Goal: Transaction & Acquisition: Purchase product/service

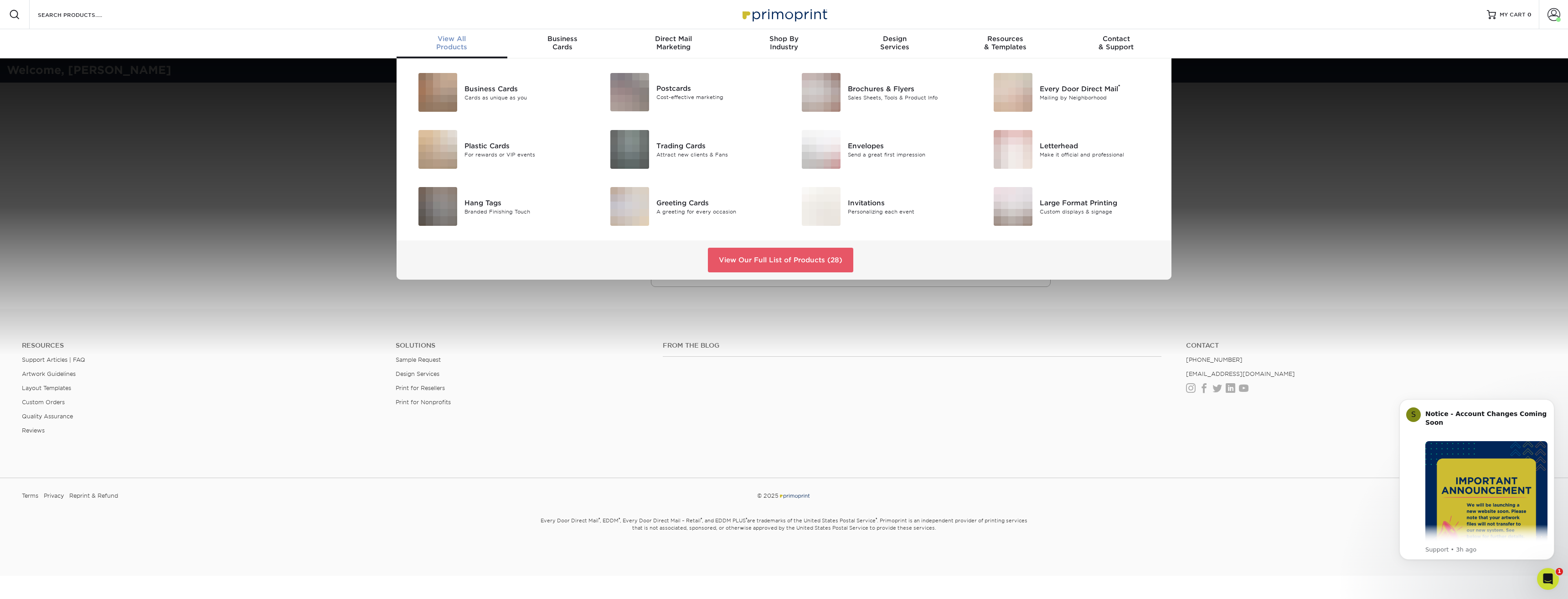
click at [453, 45] on div "View All Products" at bounding box center [452, 43] width 111 height 17
click at [484, 98] on div "Cards as unique as you" at bounding box center [525, 97] width 121 height 7
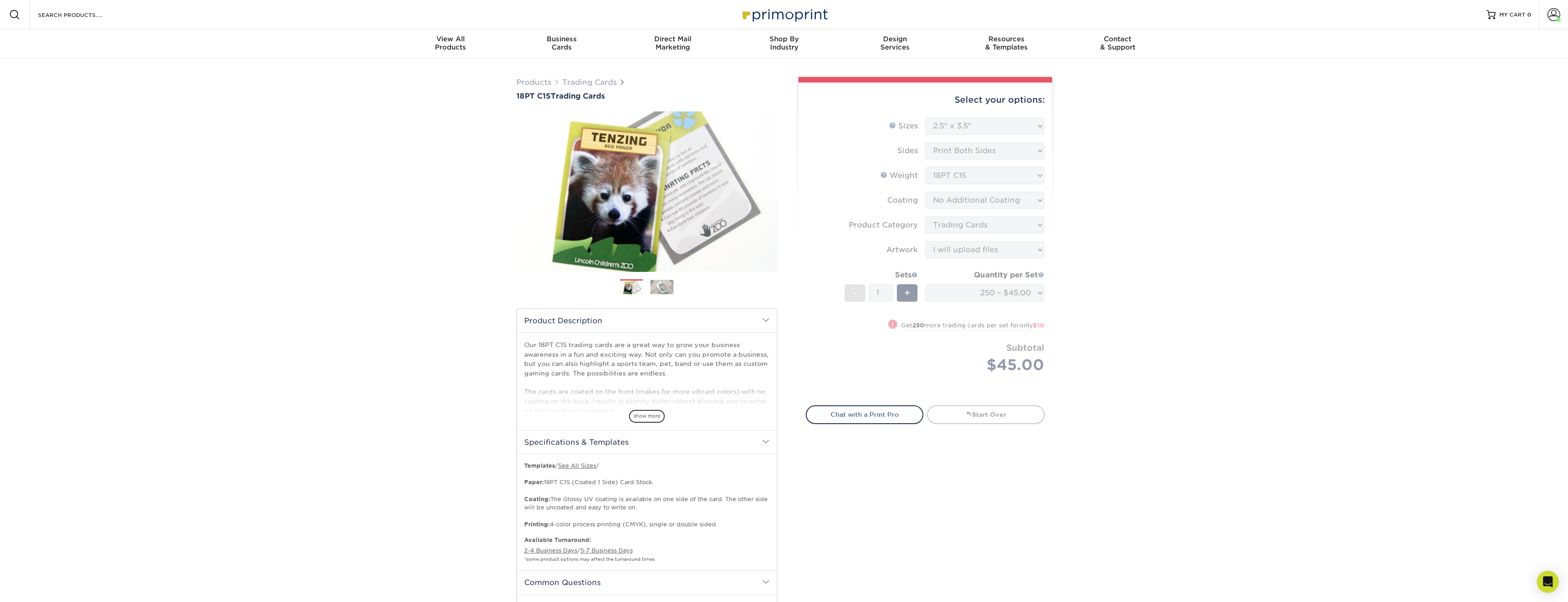
select select "2.50x3.50"
select select "c2f9bce9-36c2-409d-b101-c29d9d031e18"
select select "upload"
select select "250 – $45.00"
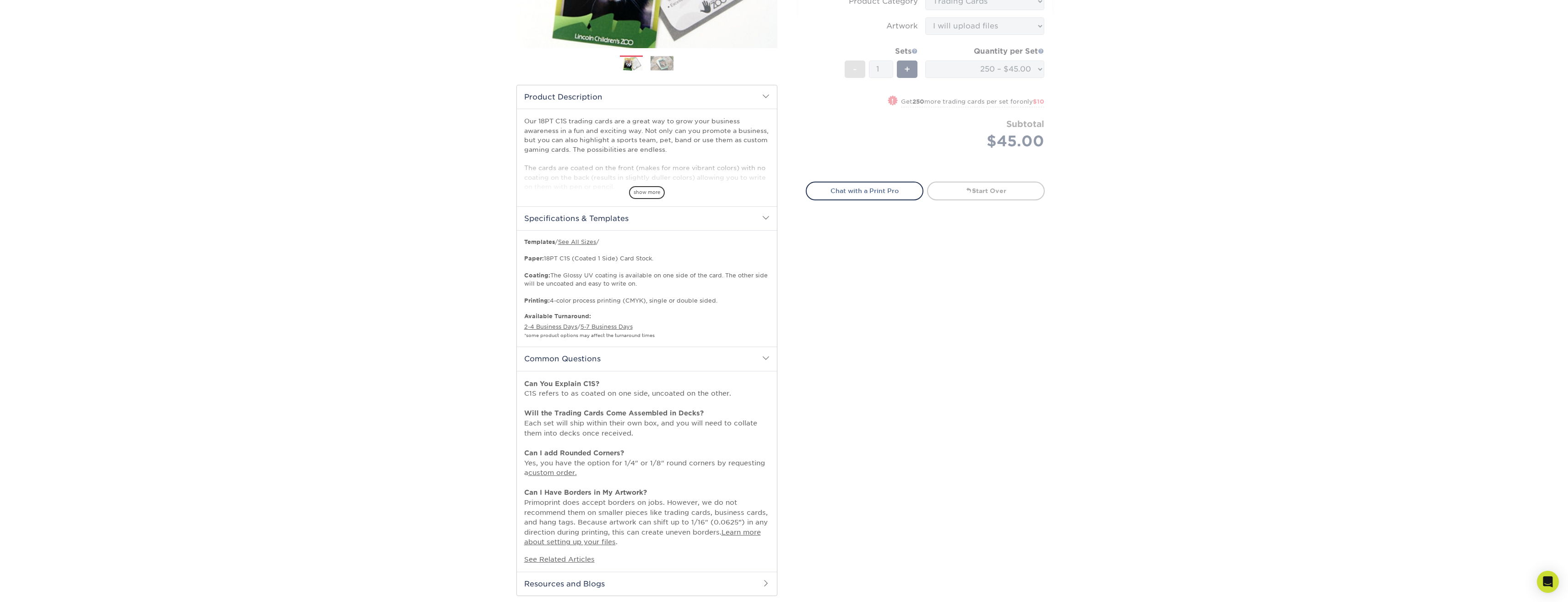
scroll to position [229, 0]
click at [826, 368] on div "Select your options: Sizes Help Sizes Please Select 2.5" x 3.5" Sides - 1" at bounding box center [922, 224] width 275 height 753
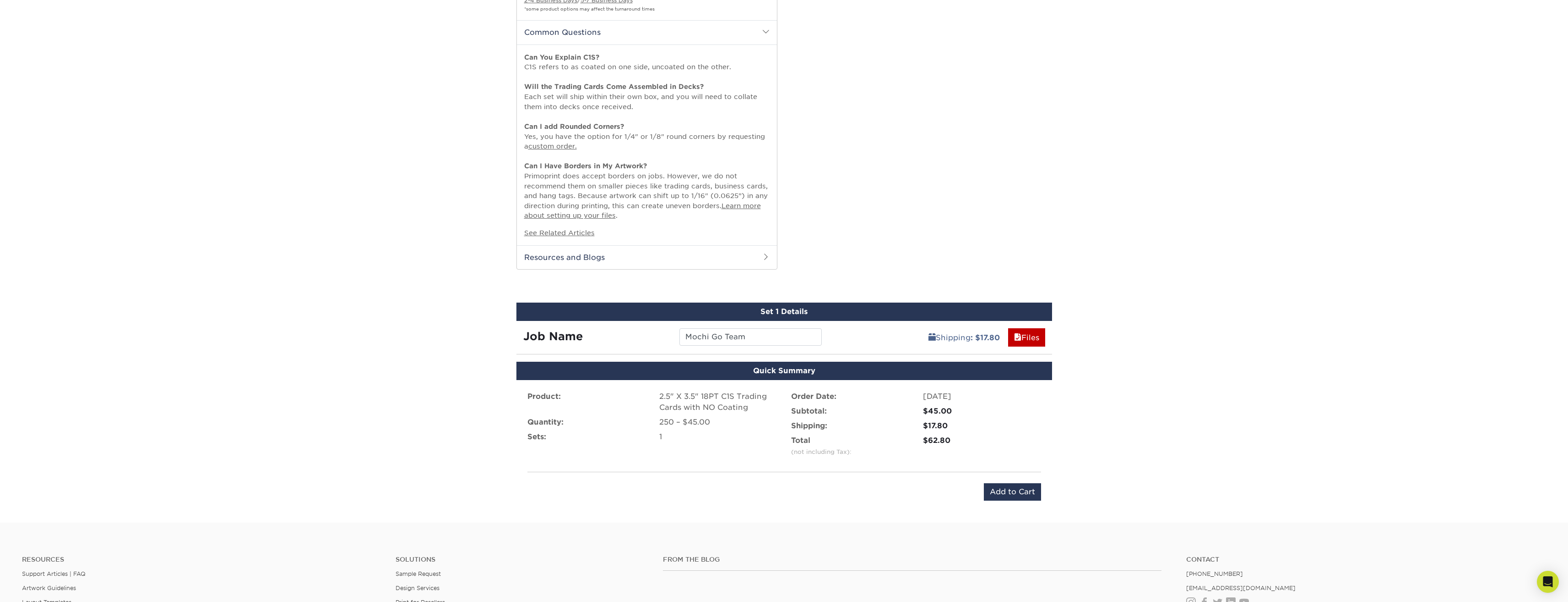
scroll to position [367, 0]
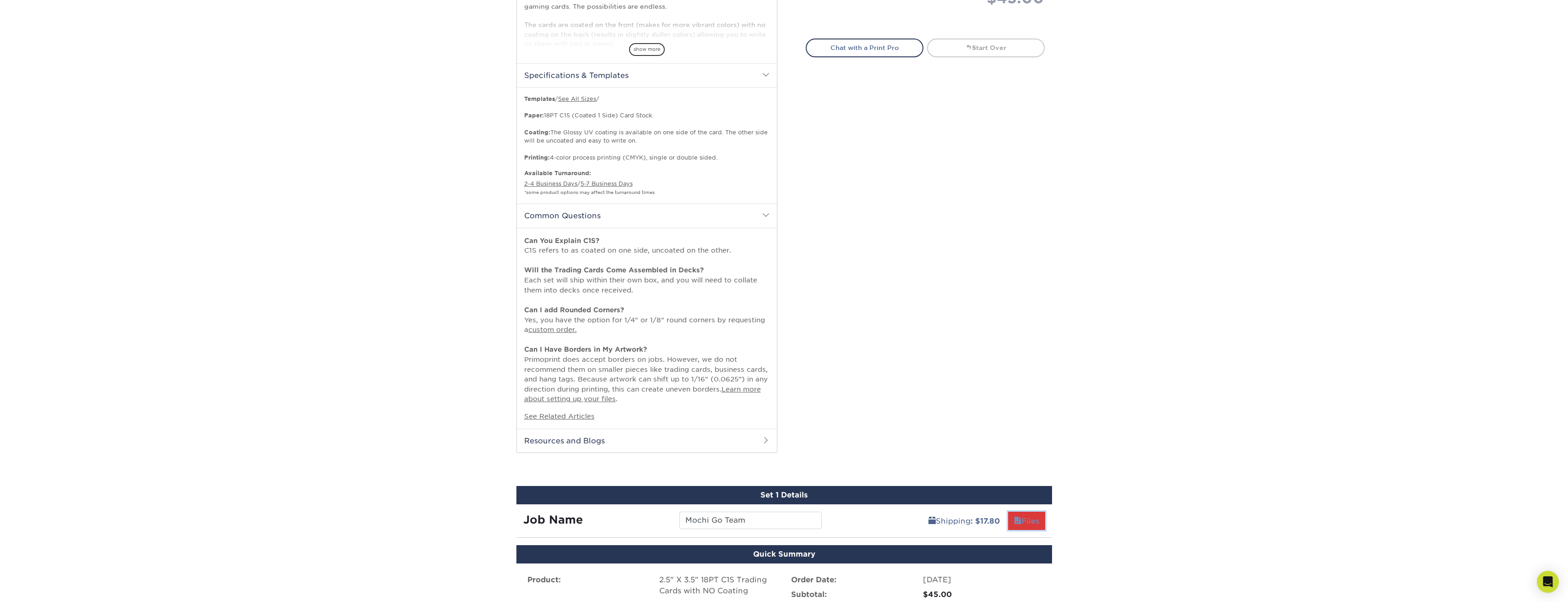
click at [1030, 526] on link "Files" at bounding box center [1027, 520] width 37 height 19
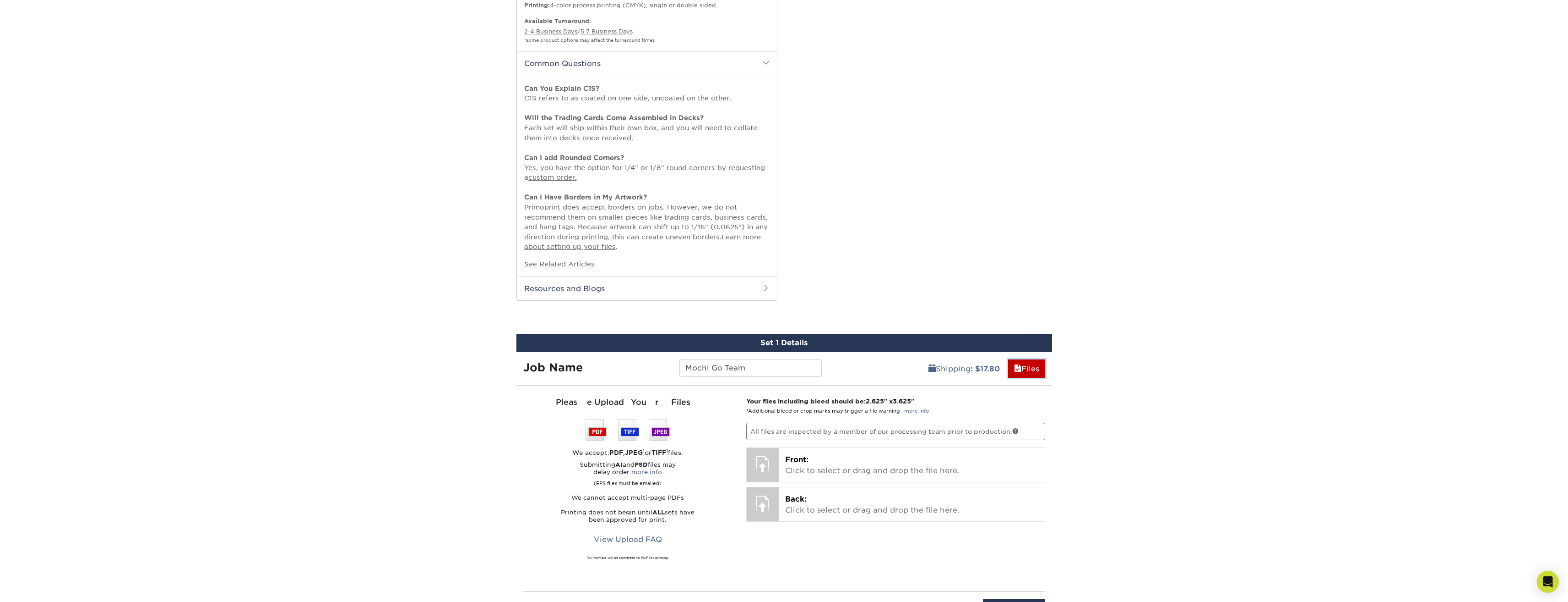
scroll to position [595, 0]
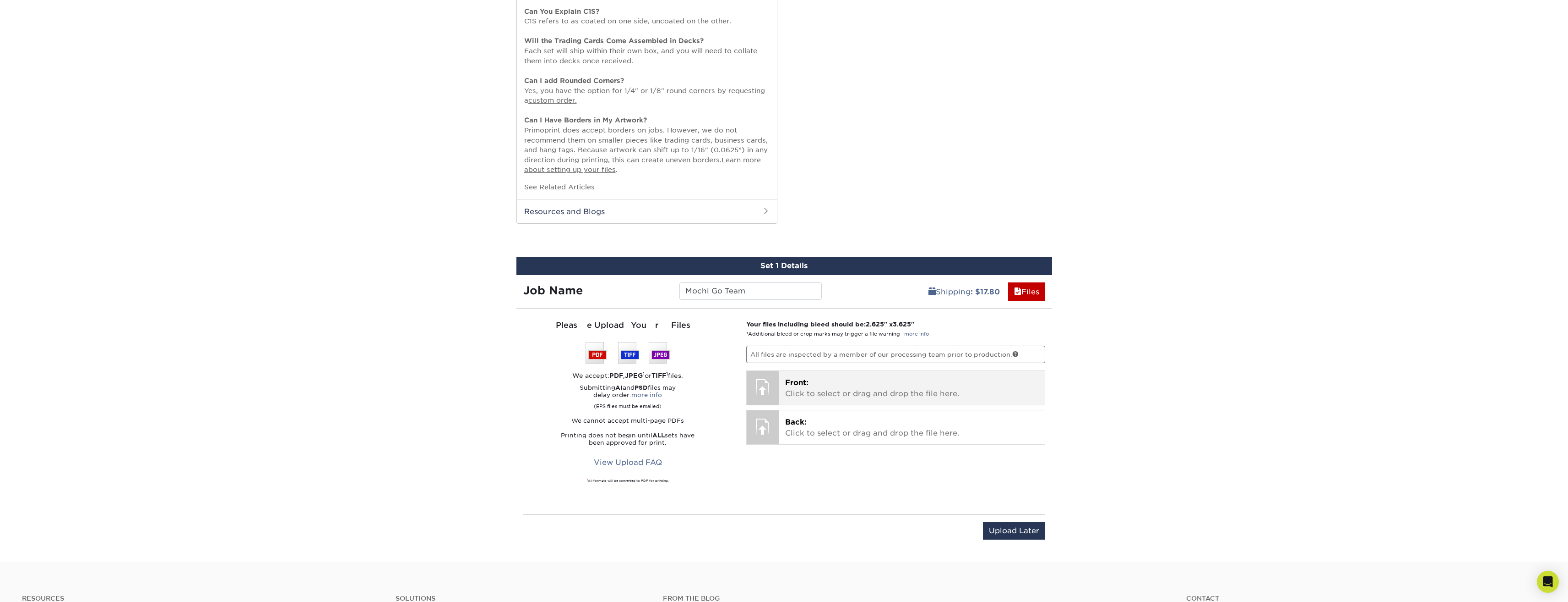
click at [760, 386] on div at bounding box center [762, 386] width 32 height 33
click at [795, 389] on p "Front: Click to select or drag and drop the file here." at bounding box center [912, 388] width 253 height 22
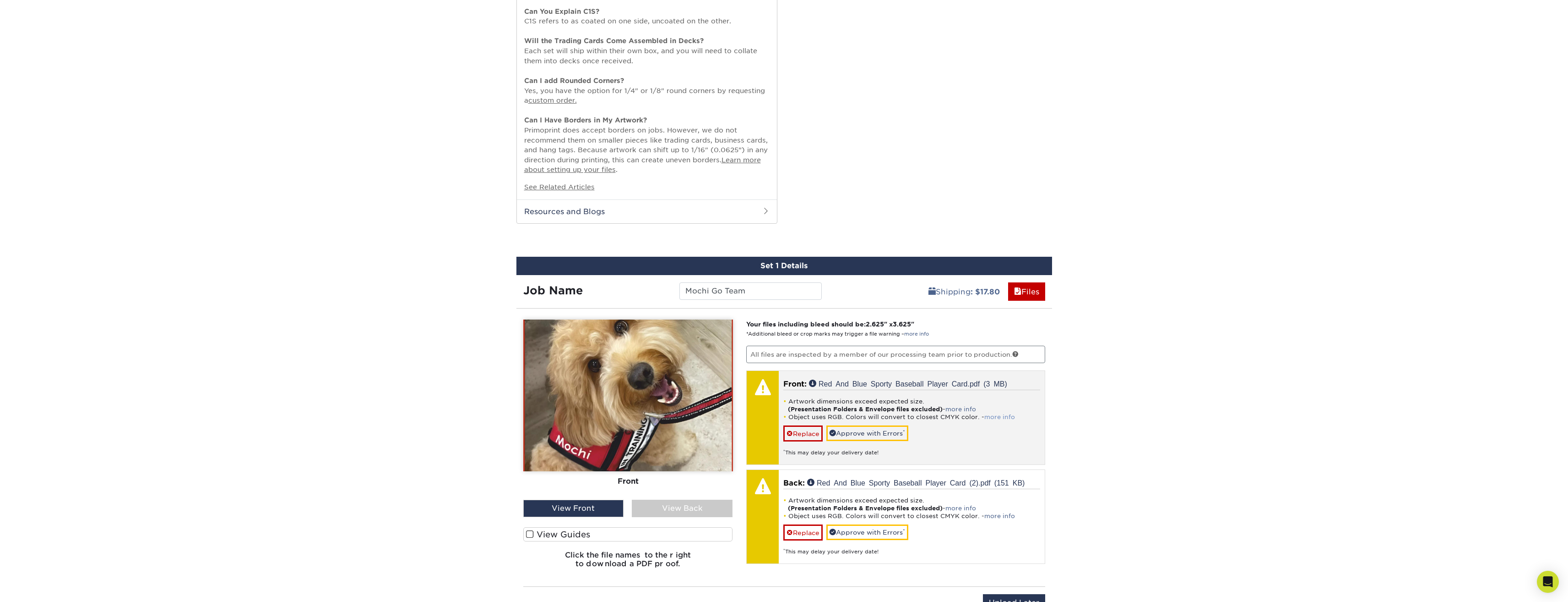
click at [993, 414] on link "more info" at bounding box center [999, 416] width 31 height 7
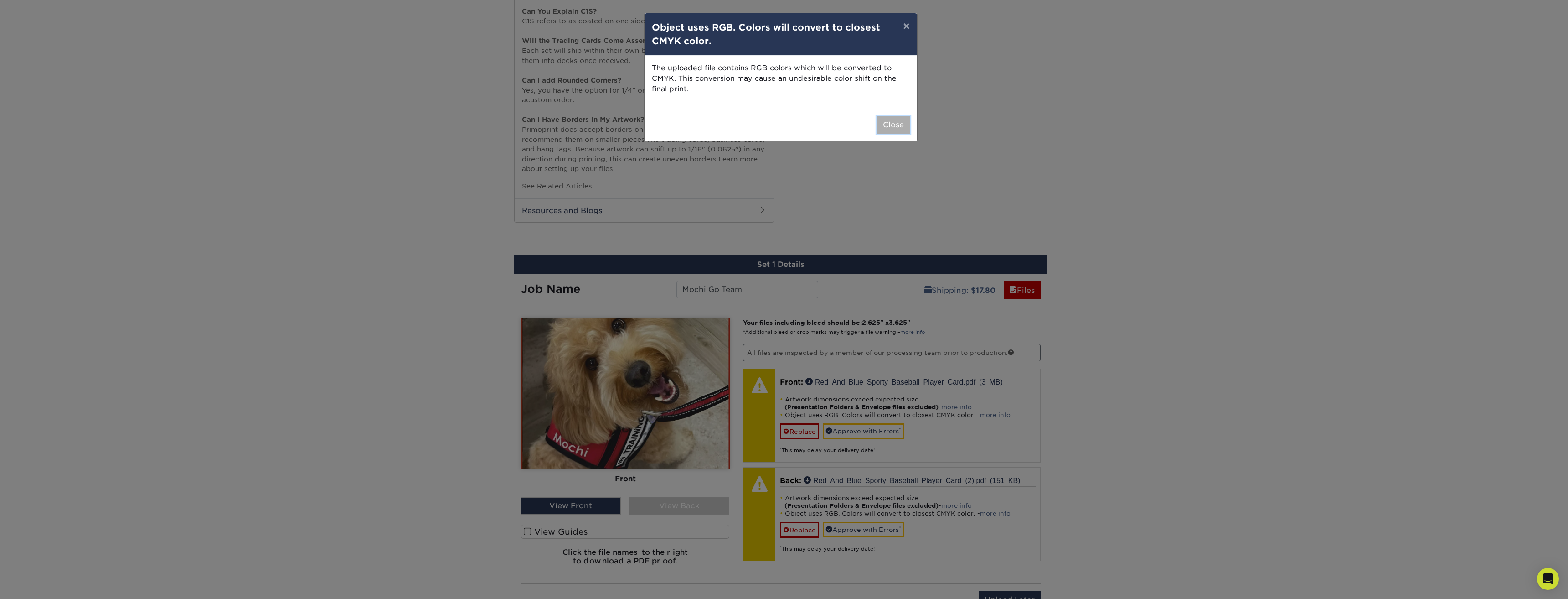
click at [892, 122] on button "Close" at bounding box center [894, 125] width 33 height 18
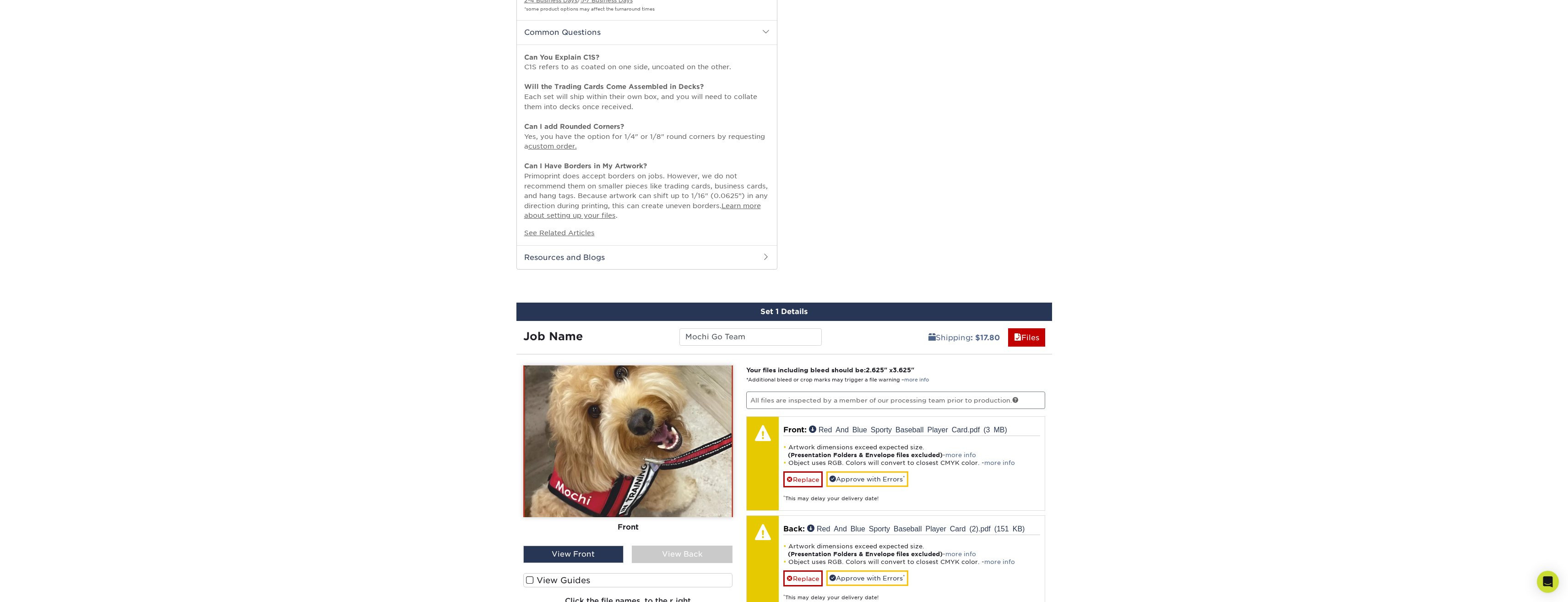
scroll to position [733, 0]
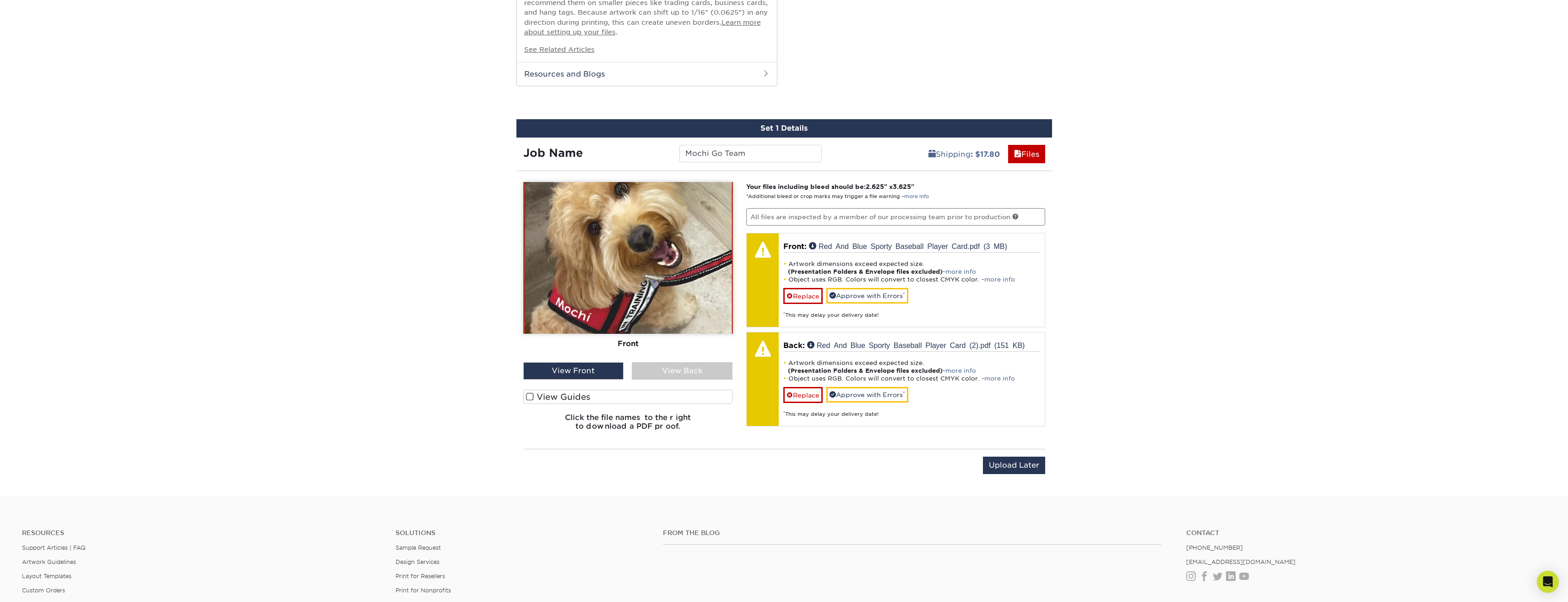
click at [585, 368] on div "View Front" at bounding box center [574, 371] width 100 height 18
click at [529, 394] on span at bounding box center [530, 396] width 7 height 8
click at [0, 0] on input "View Guides" at bounding box center [0, 0] width 0 height 0
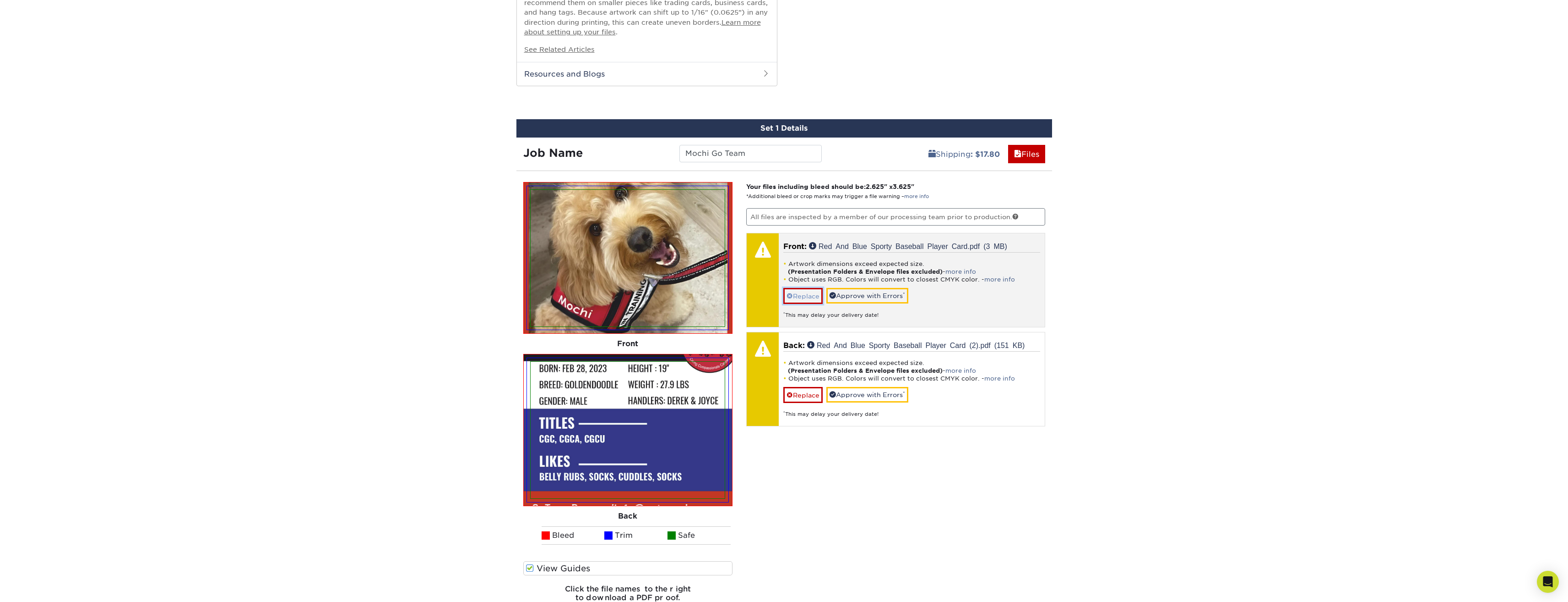
click at [812, 294] on link "Replace" at bounding box center [803, 295] width 39 height 16
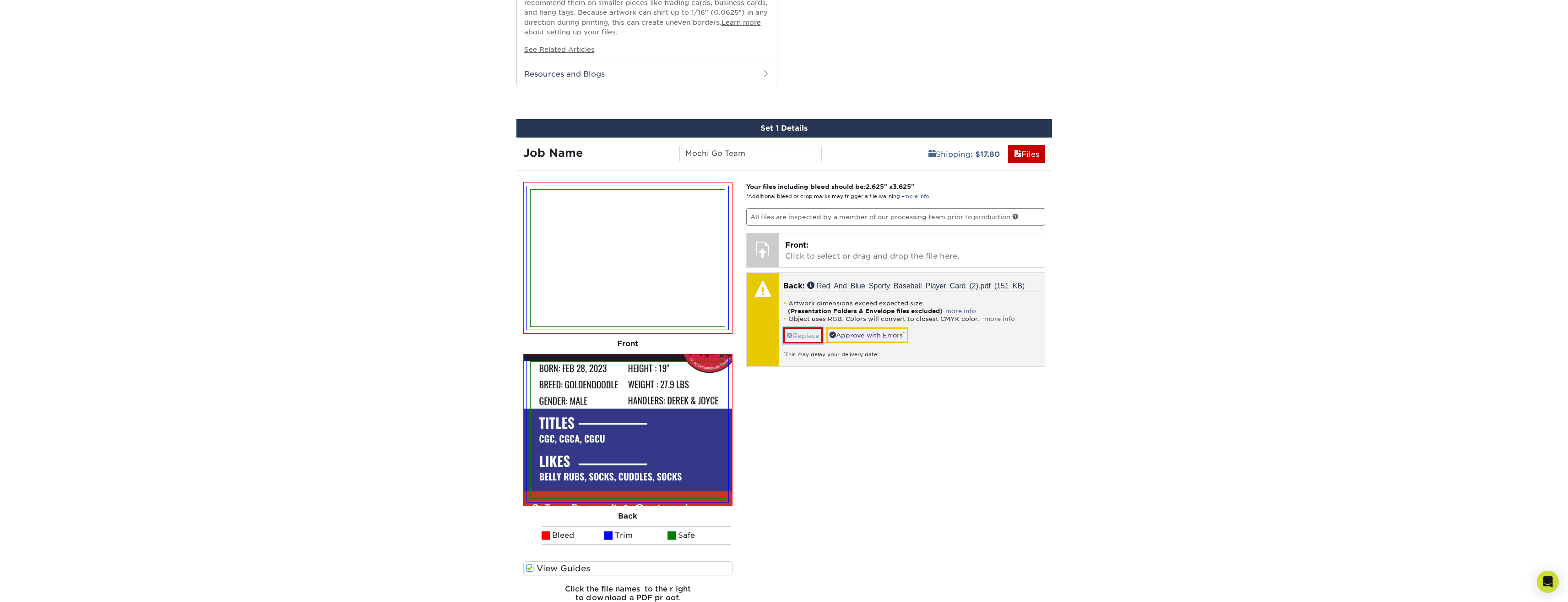
click at [809, 331] on link "Replace" at bounding box center [803, 334] width 39 height 16
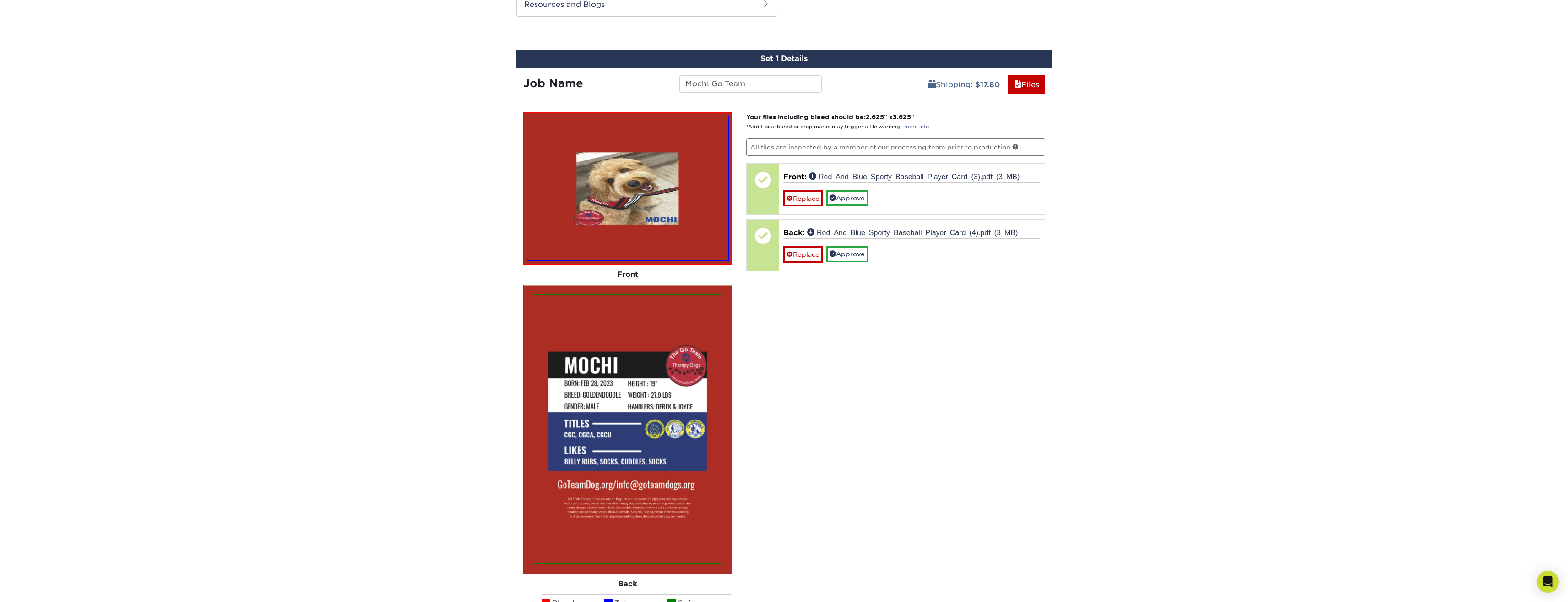
scroll to position [825, 0]
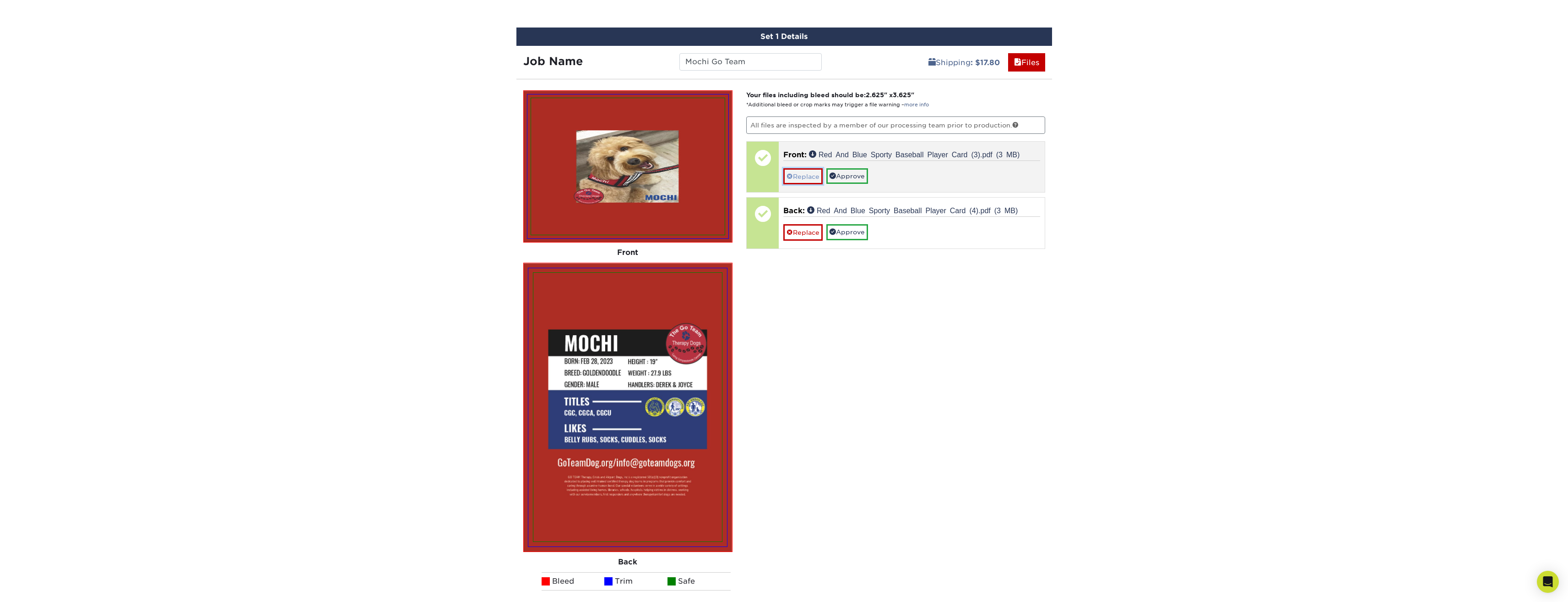
click at [803, 173] on link "Replace" at bounding box center [803, 176] width 39 height 16
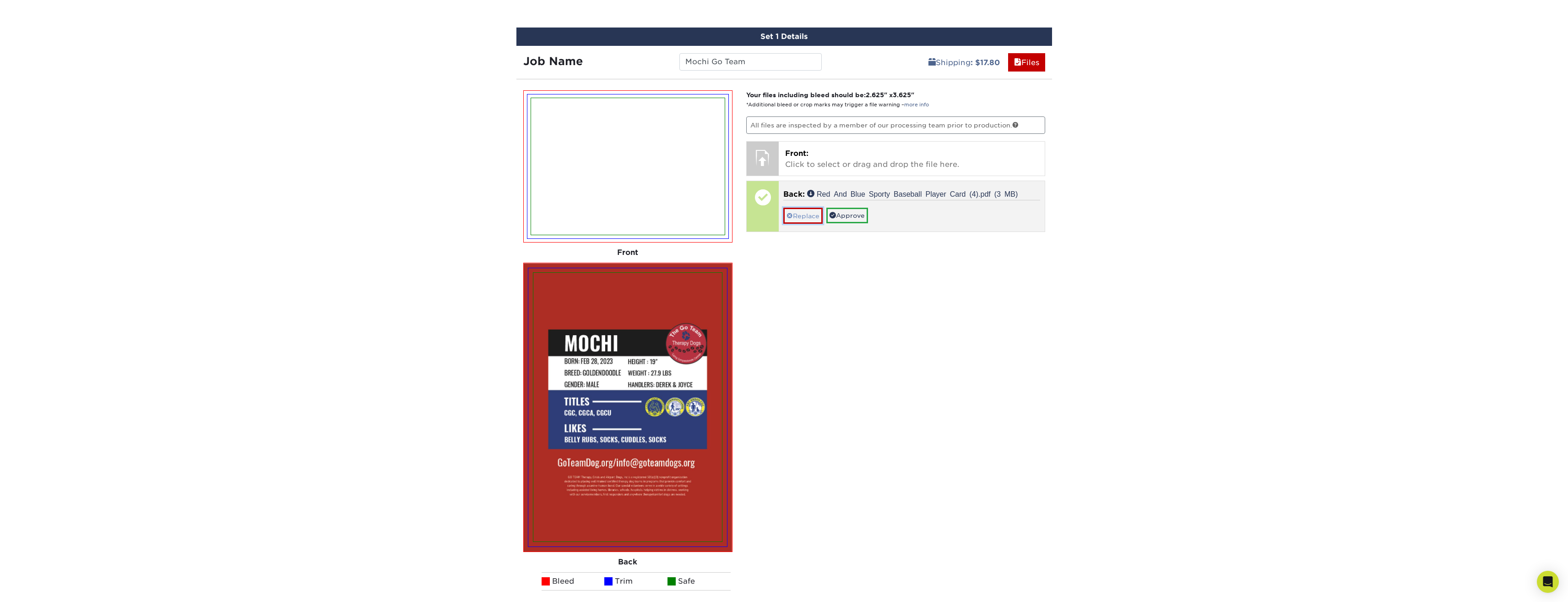
click at [800, 212] on link "Replace" at bounding box center [803, 215] width 39 height 16
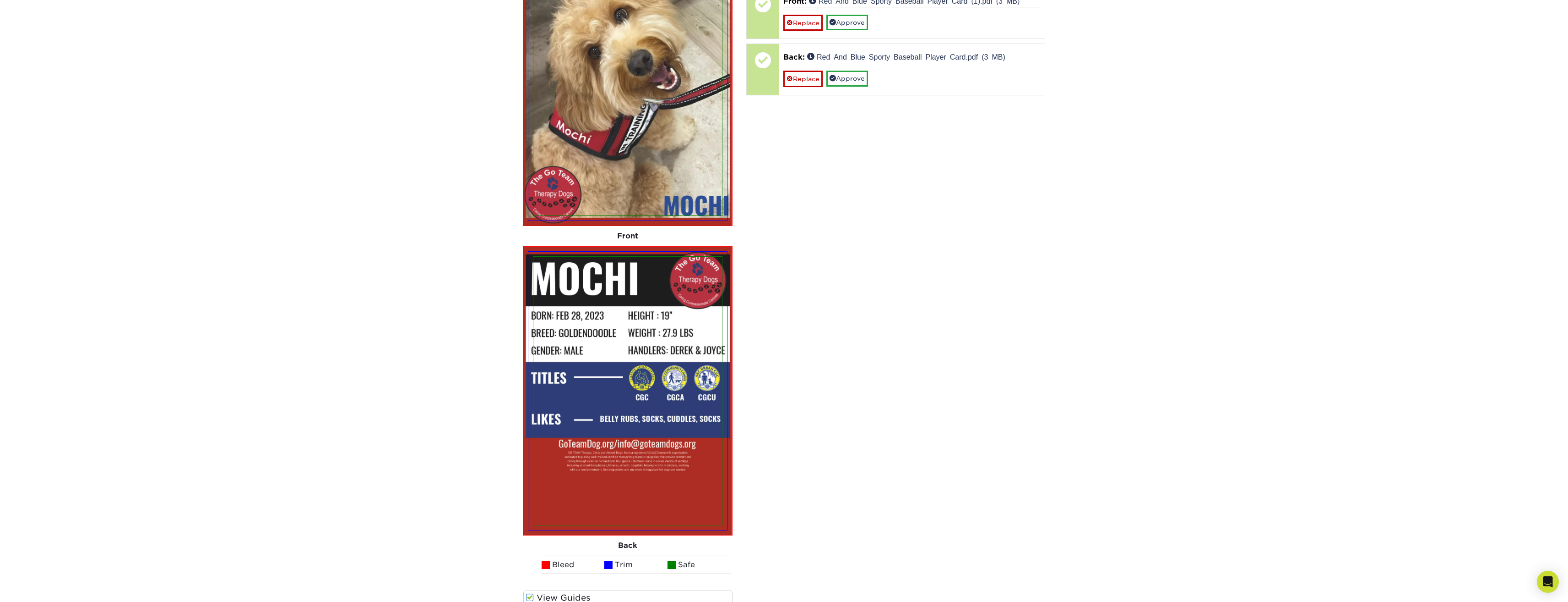
scroll to position [962, 0]
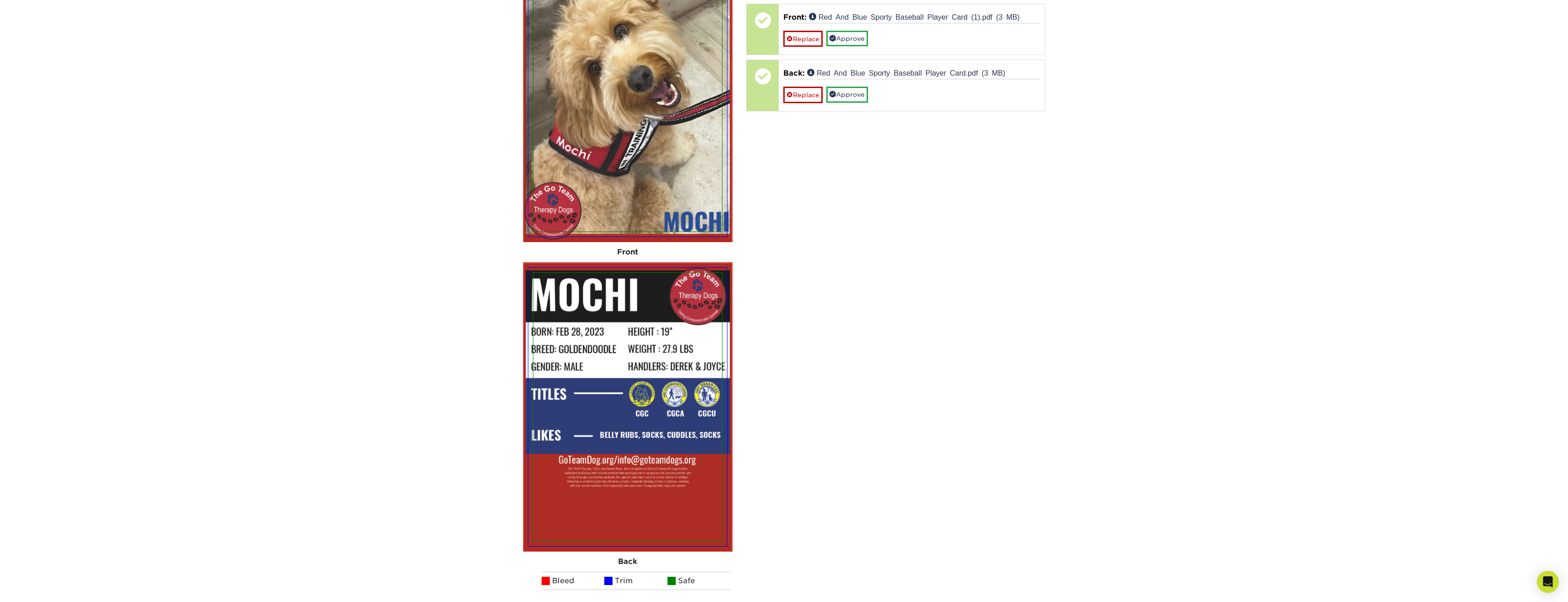
click at [910, 239] on div "Your files including bleed should be: 2.625 " x 3.625 " *Additional bleed or cr…" at bounding box center [895, 303] width 313 height 701
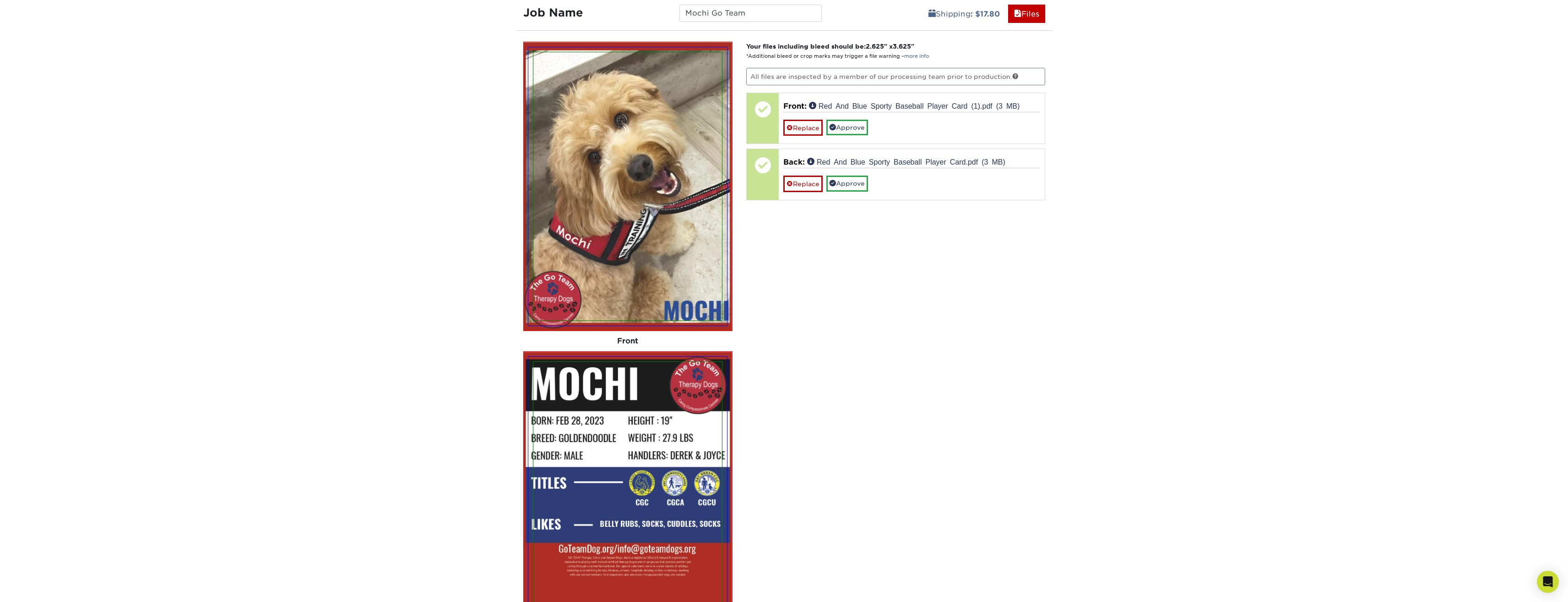
scroll to position [870, 0]
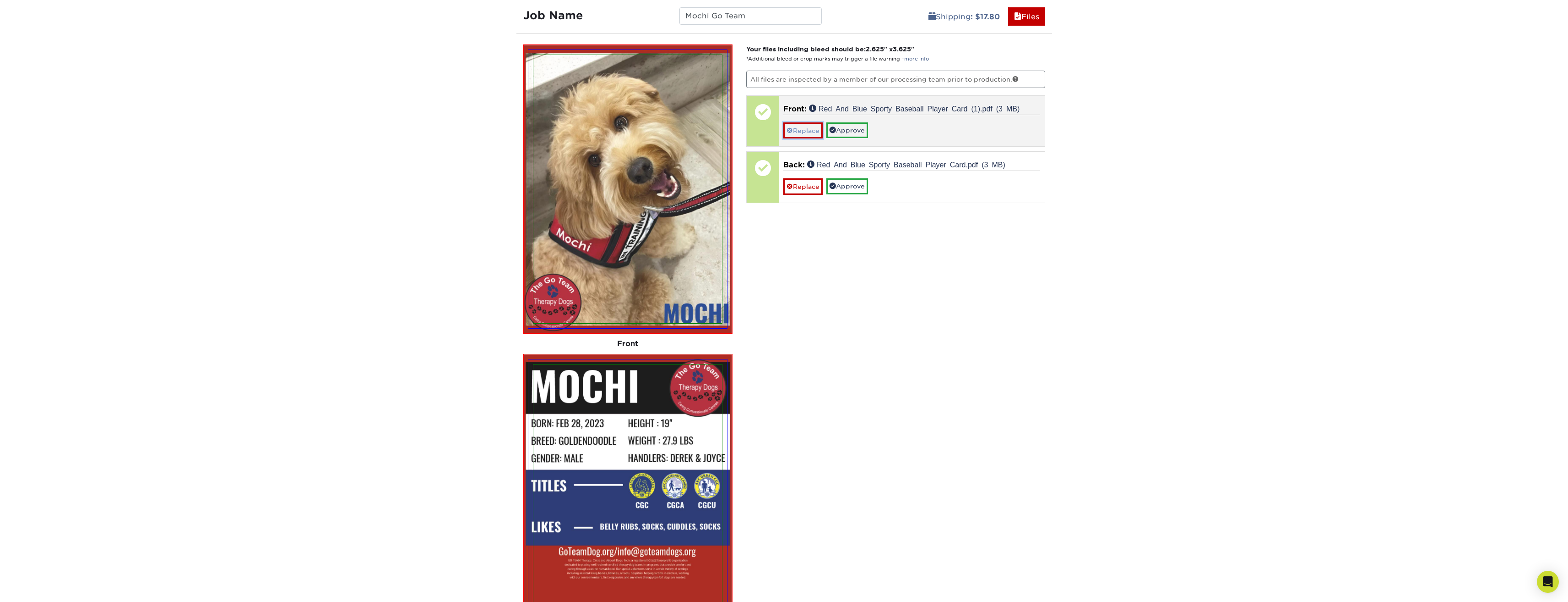
click at [802, 127] on link "Replace" at bounding box center [803, 130] width 39 height 16
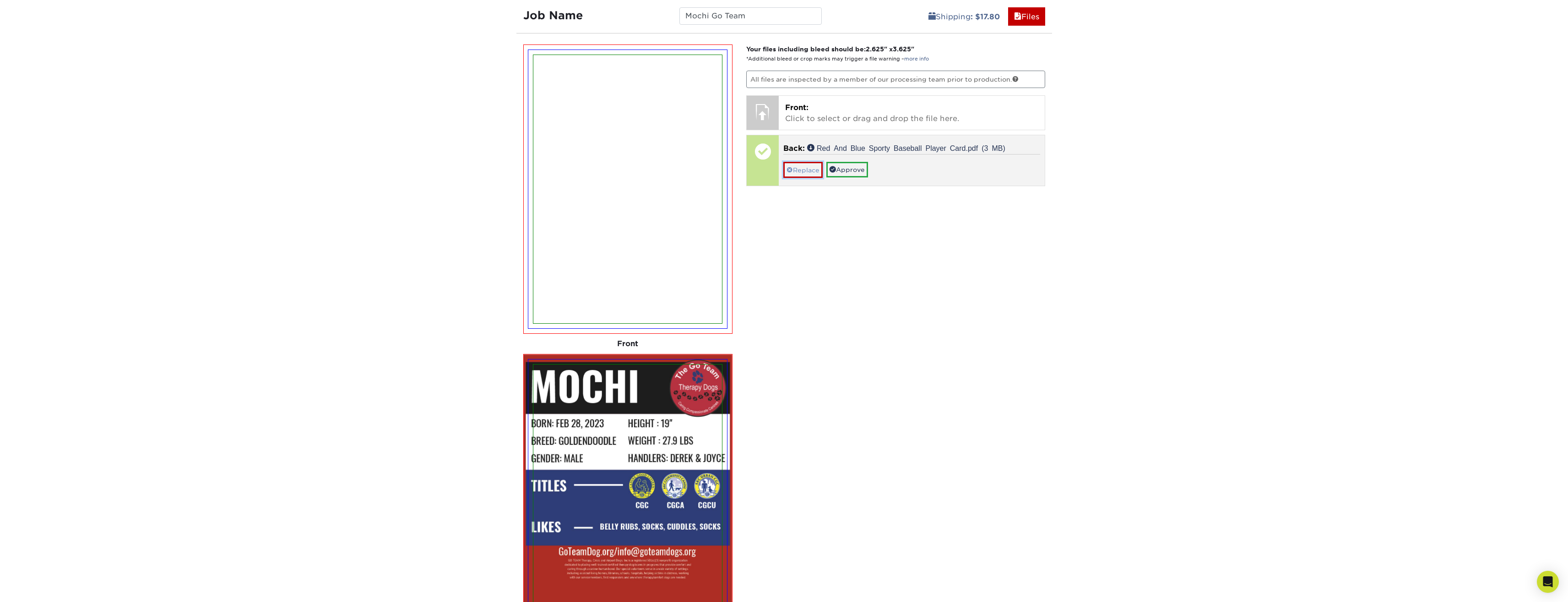
click at [799, 164] on link "Replace" at bounding box center [803, 169] width 39 height 16
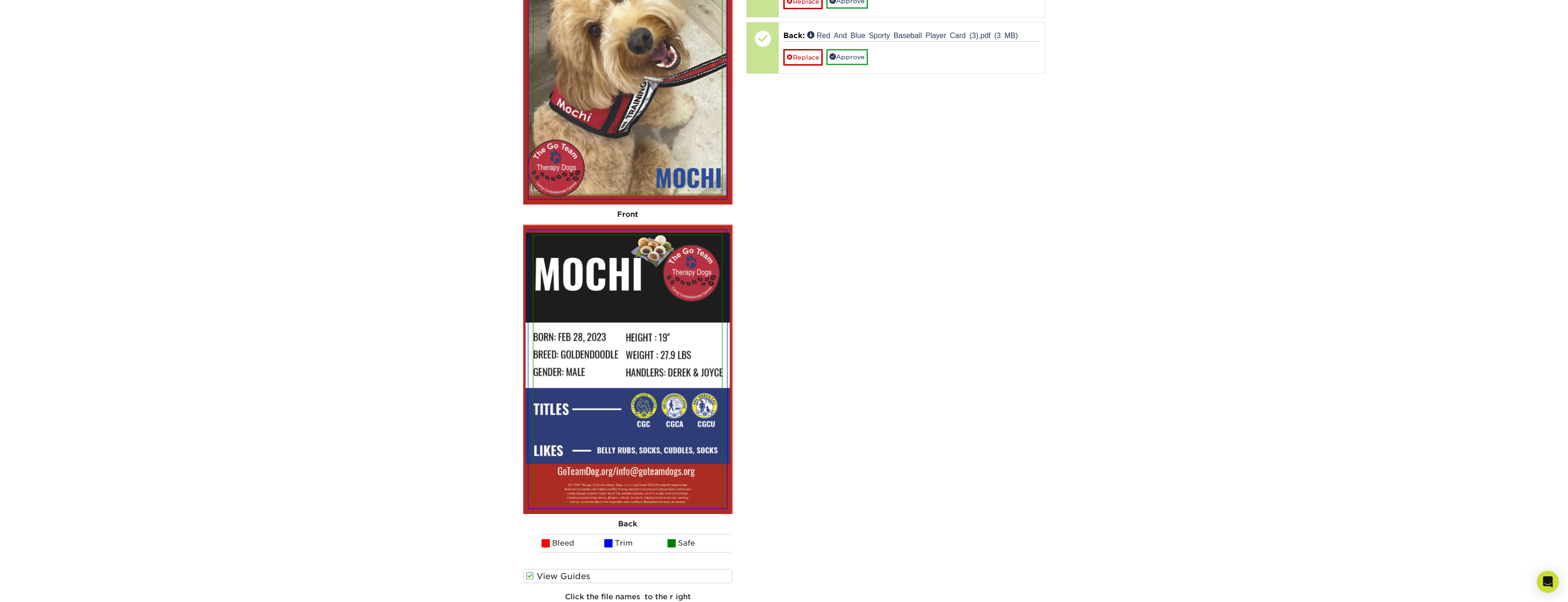
scroll to position [1008, 0]
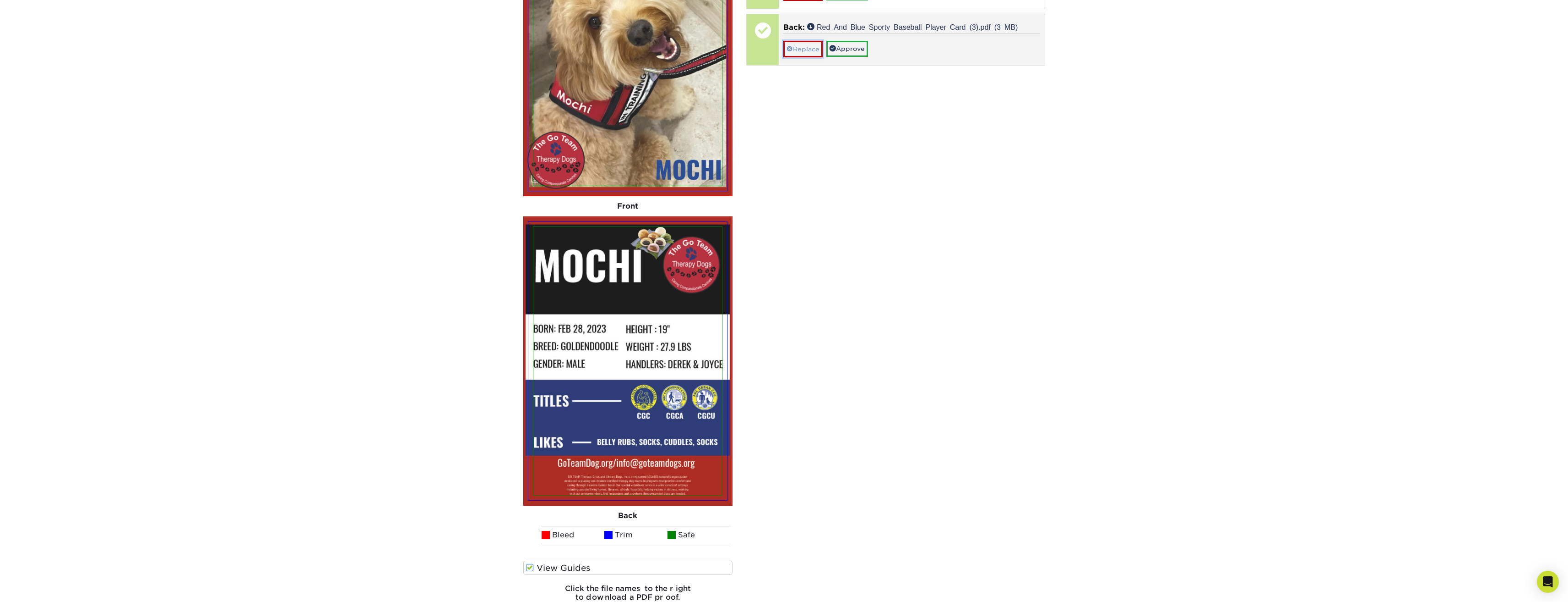
click at [804, 50] on link "Replace" at bounding box center [803, 48] width 39 height 16
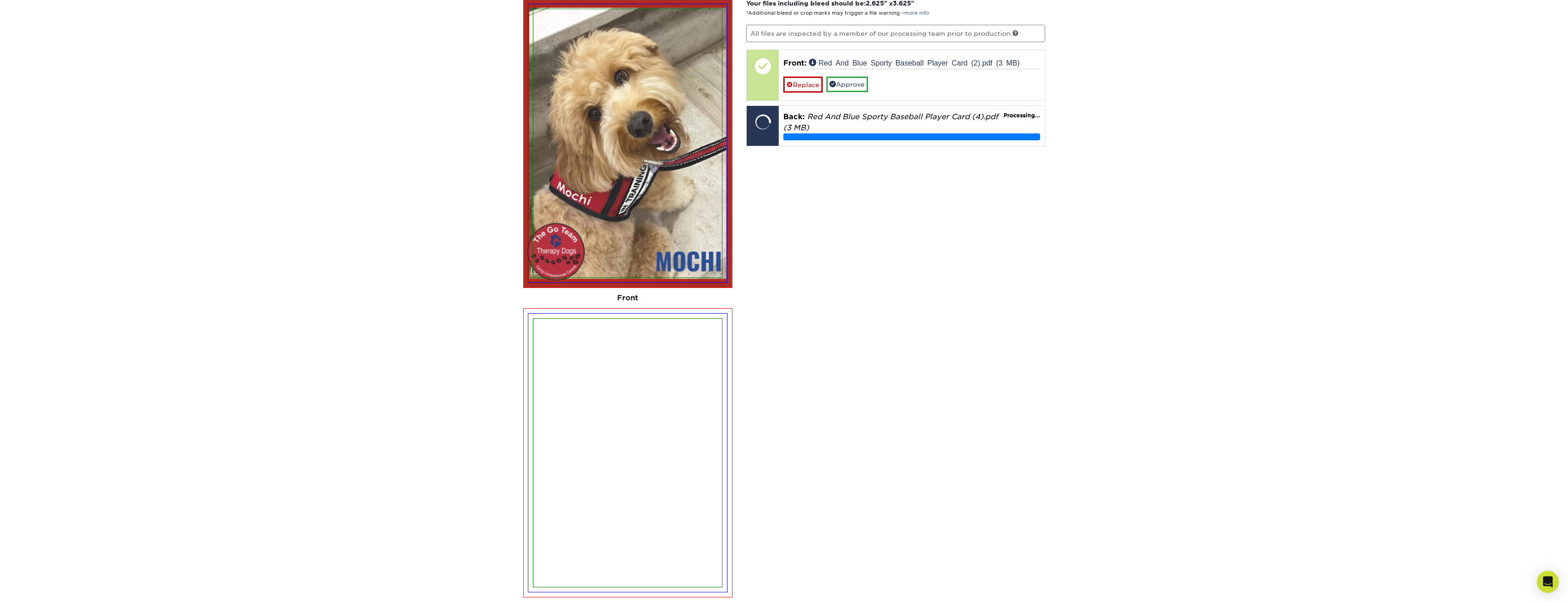
scroll to position [870, 0]
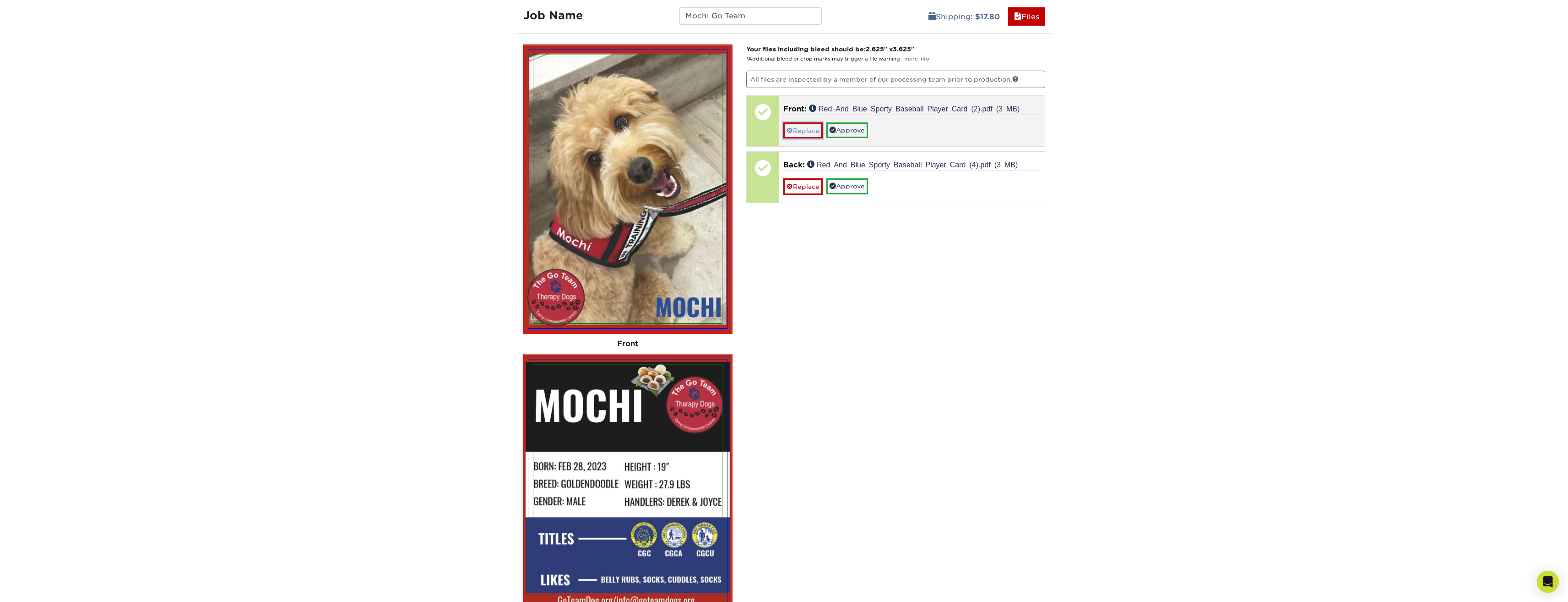
click at [804, 131] on link "Replace" at bounding box center [803, 130] width 39 height 16
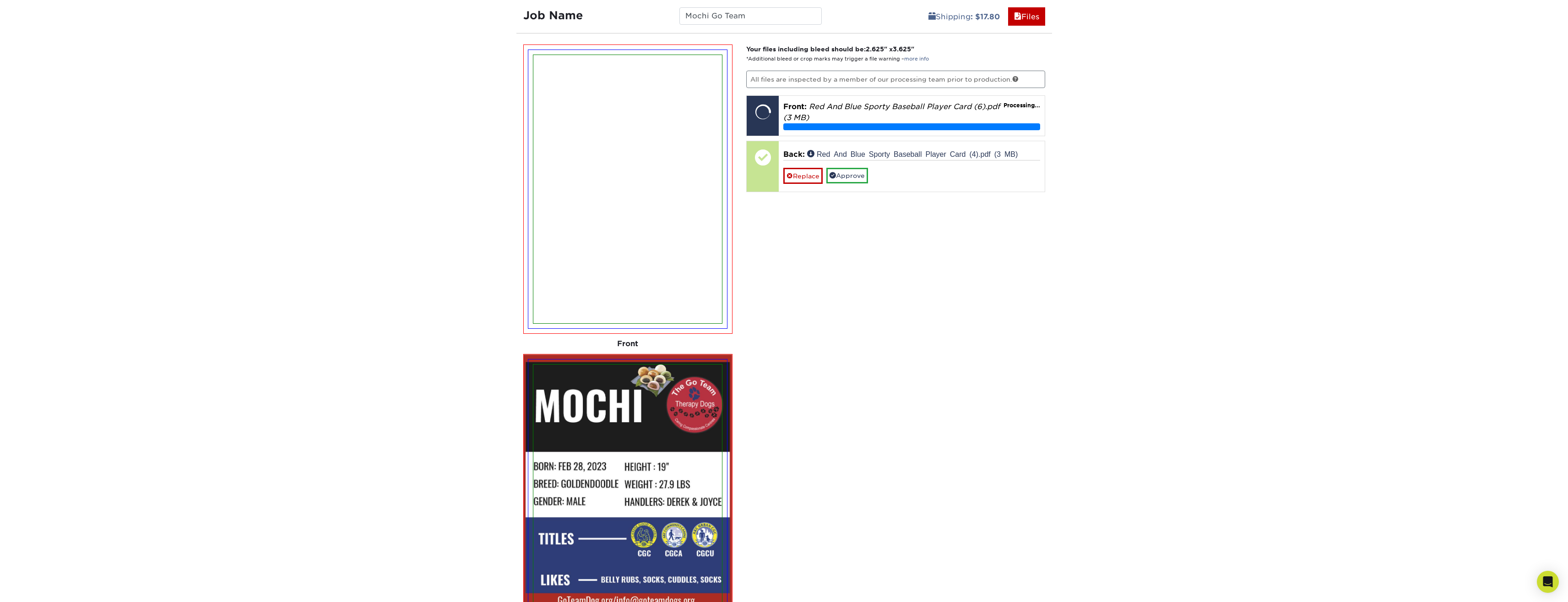
scroll to position [916, 0]
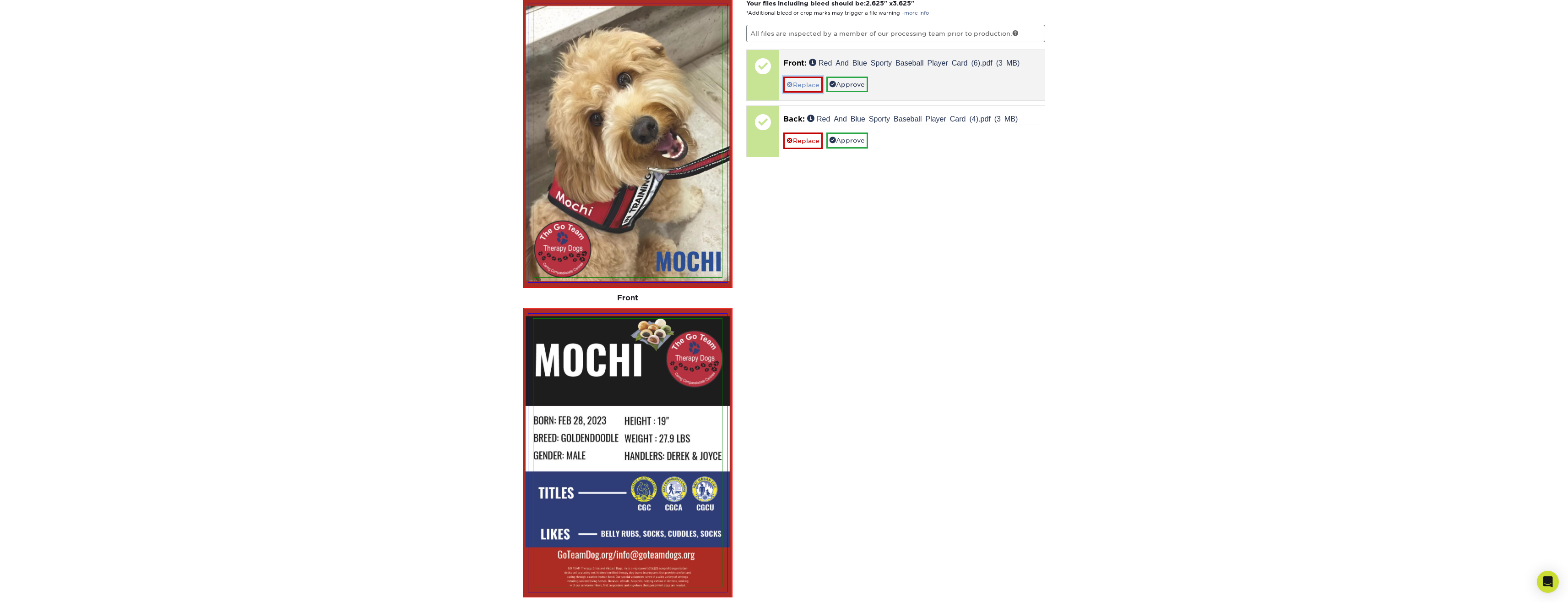
click at [810, 85] on link "Replace" at bounding box center [803, 84] width 39 height 16
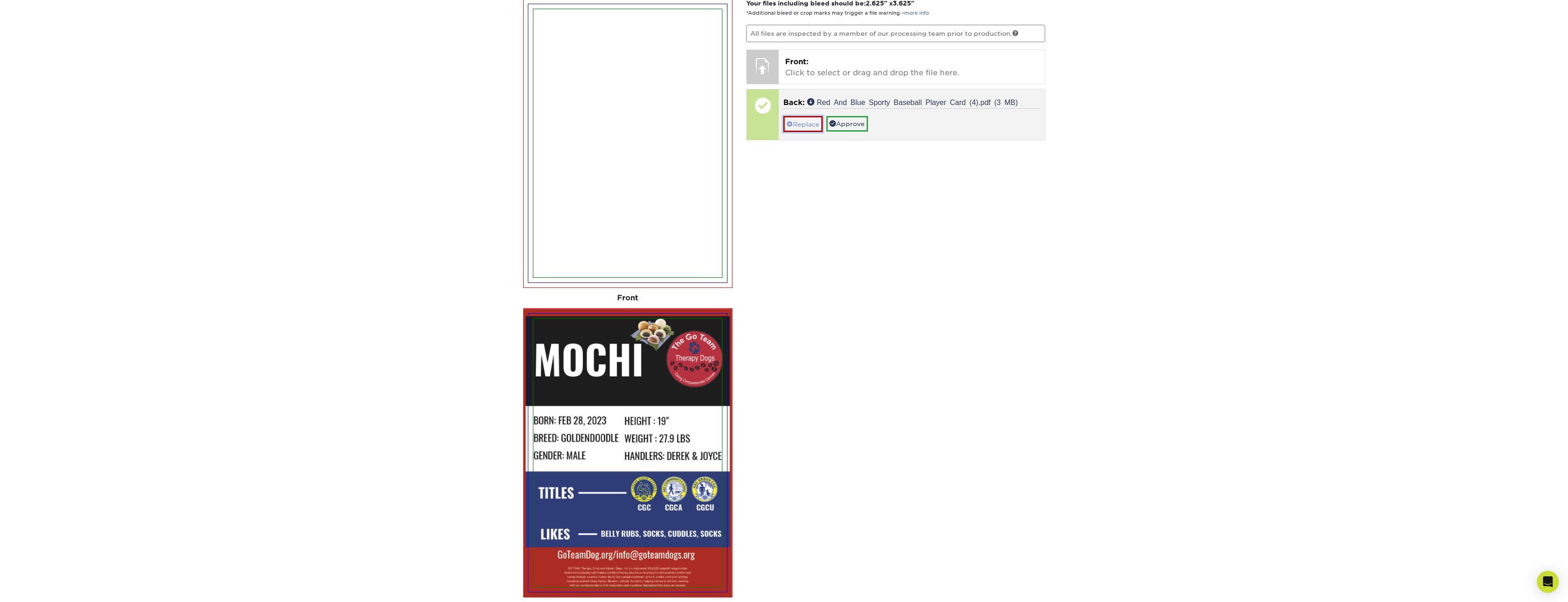
click at [810, 122] on link "Replace" at bounding box center [803, 124] width 39 height 16
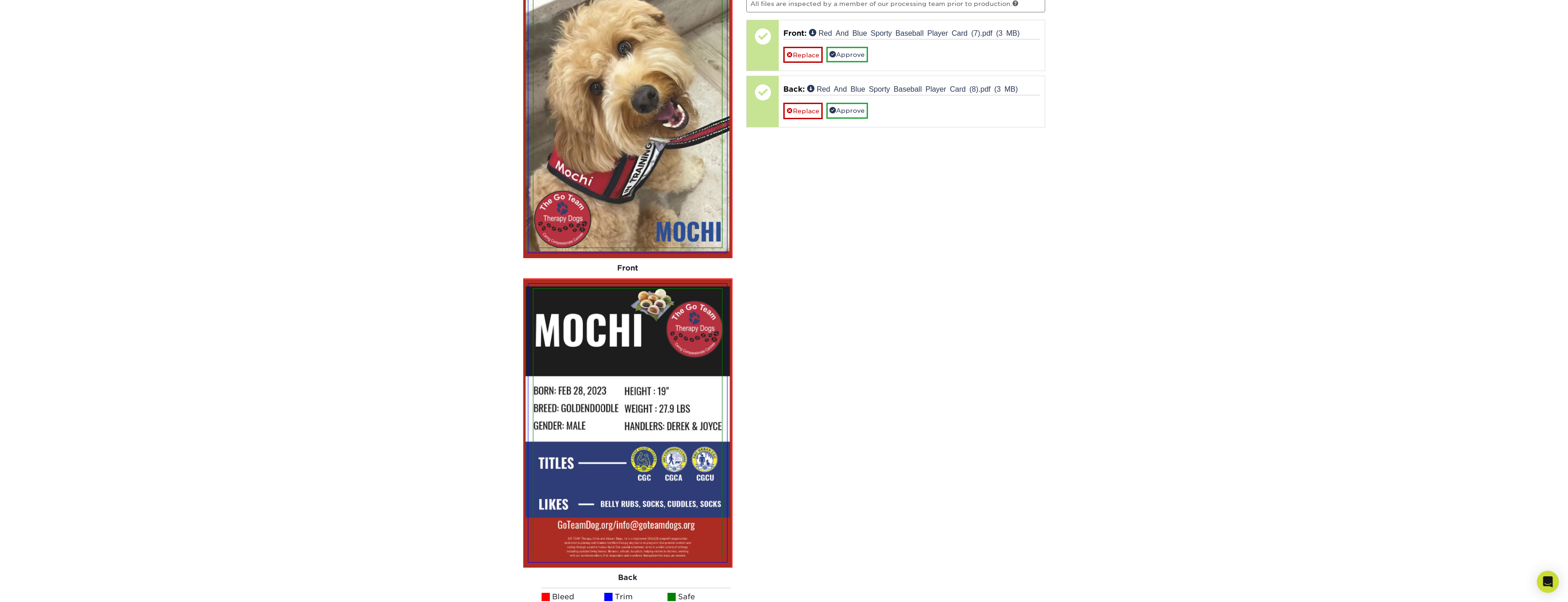
scroll to position [962, 0]
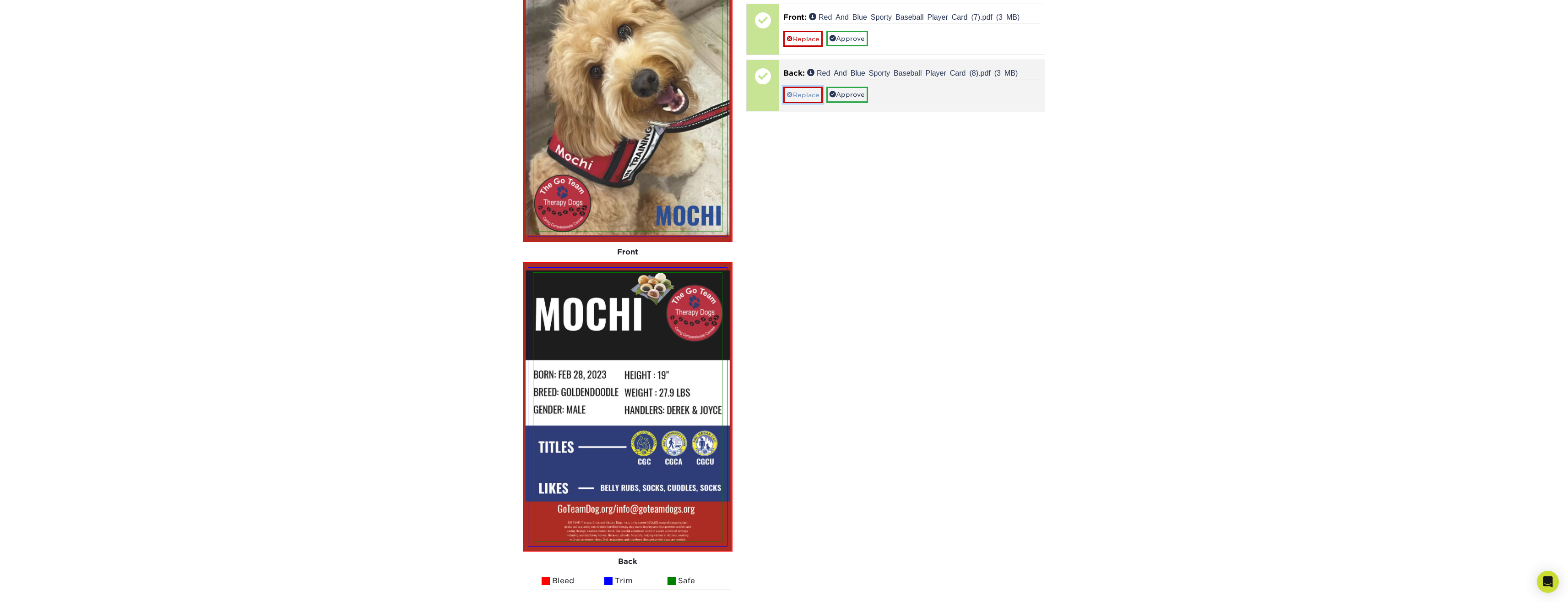
click at [809, 96] on link "Replace" at bounding box center [803, 94] width 39 height 16
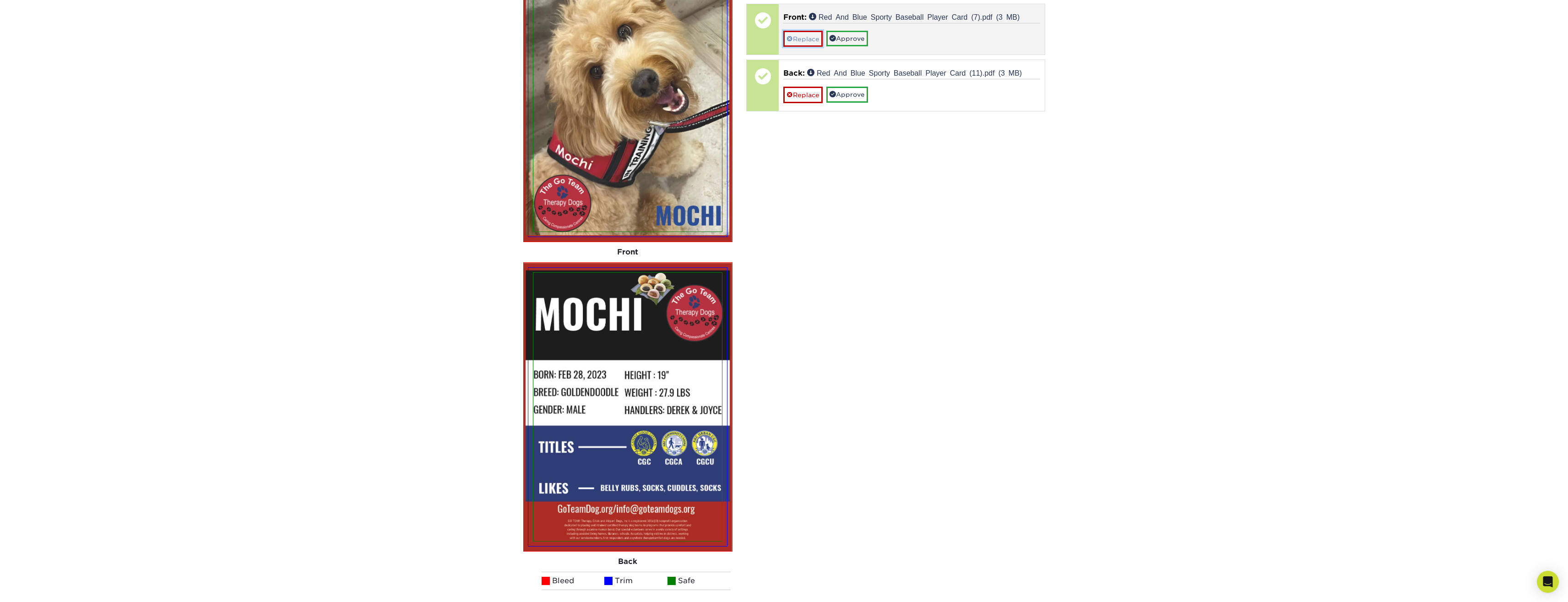
click at [807, 45] on link "Replace" at bounding box center [803, 38] width 39 height 16
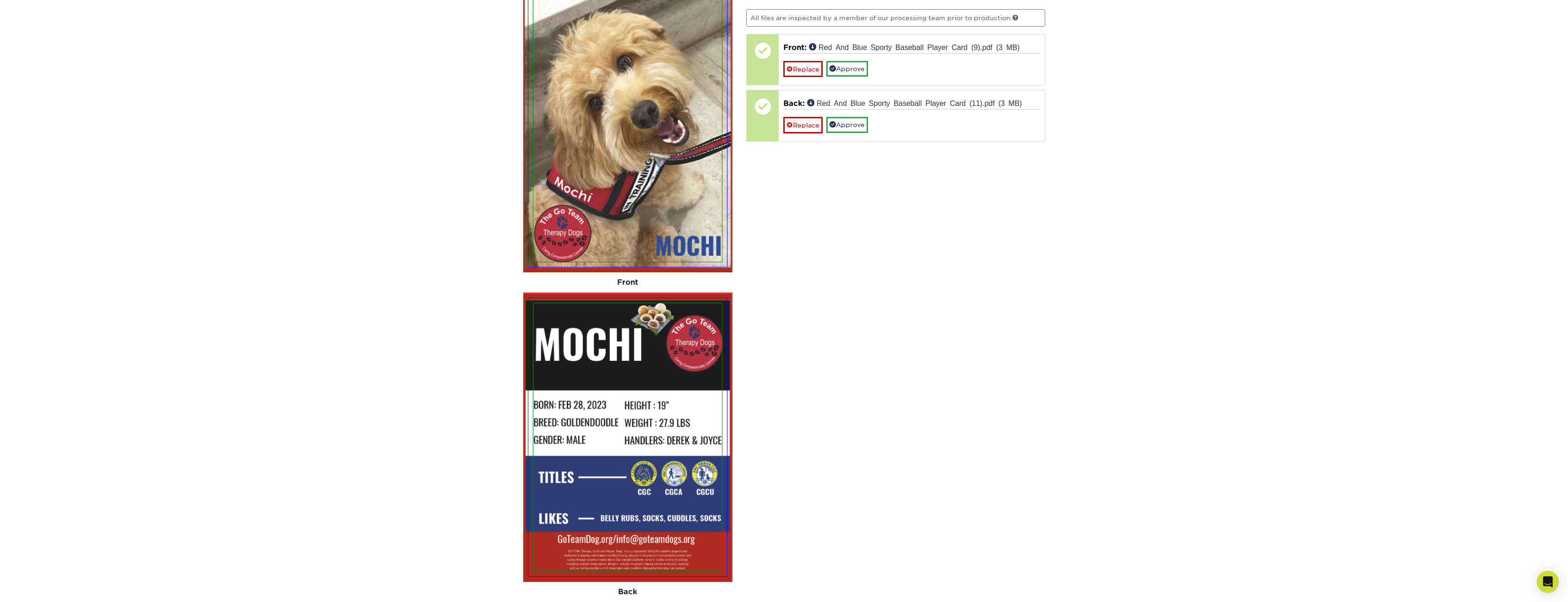
scroll to position [916, 0]
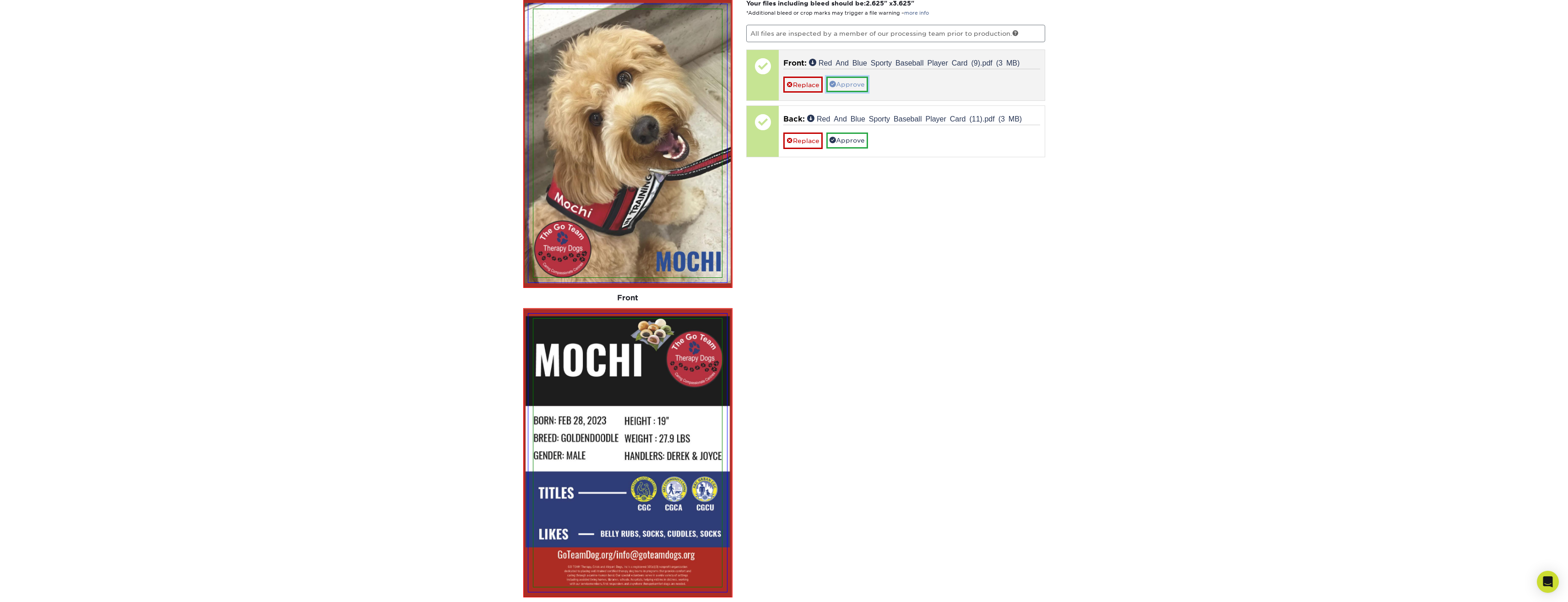
click at [857, 84] on link "Approve" at bounding box center [847, 84] width 42 height 16
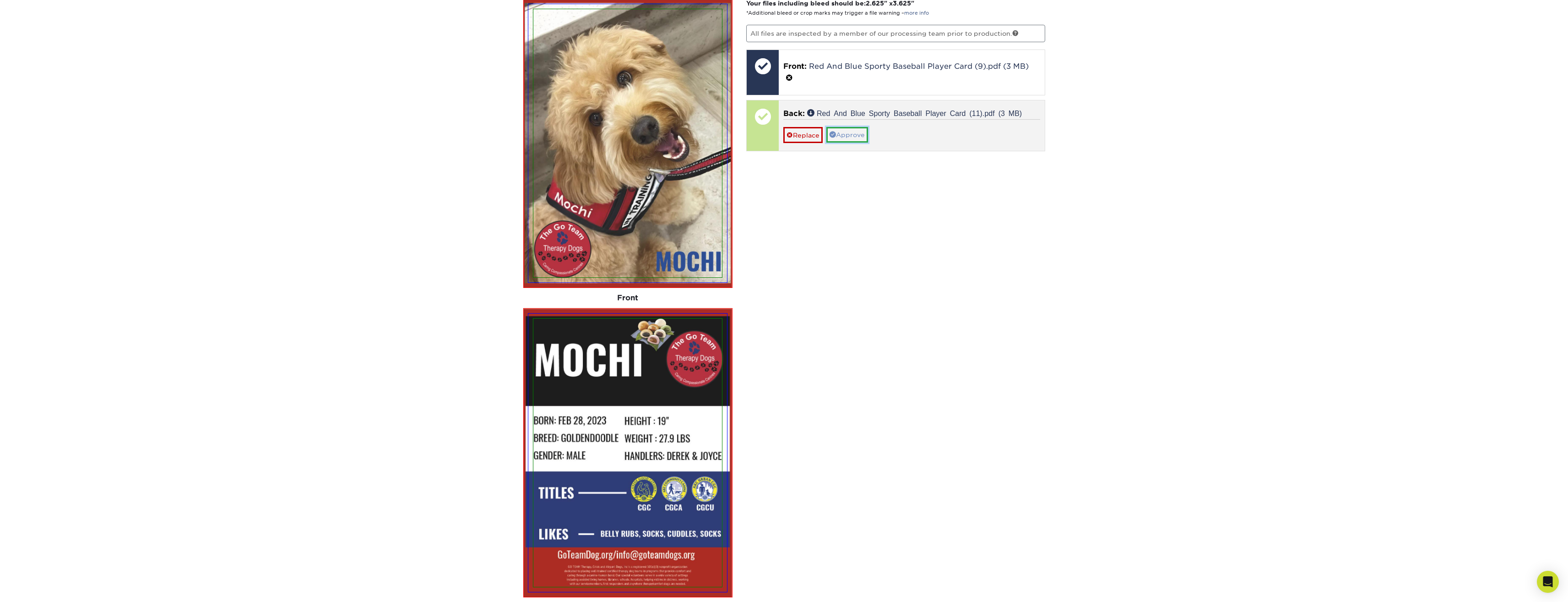
click at [853, 131] on link "Approve" at bounding box center [847, 135] width 42 height 16
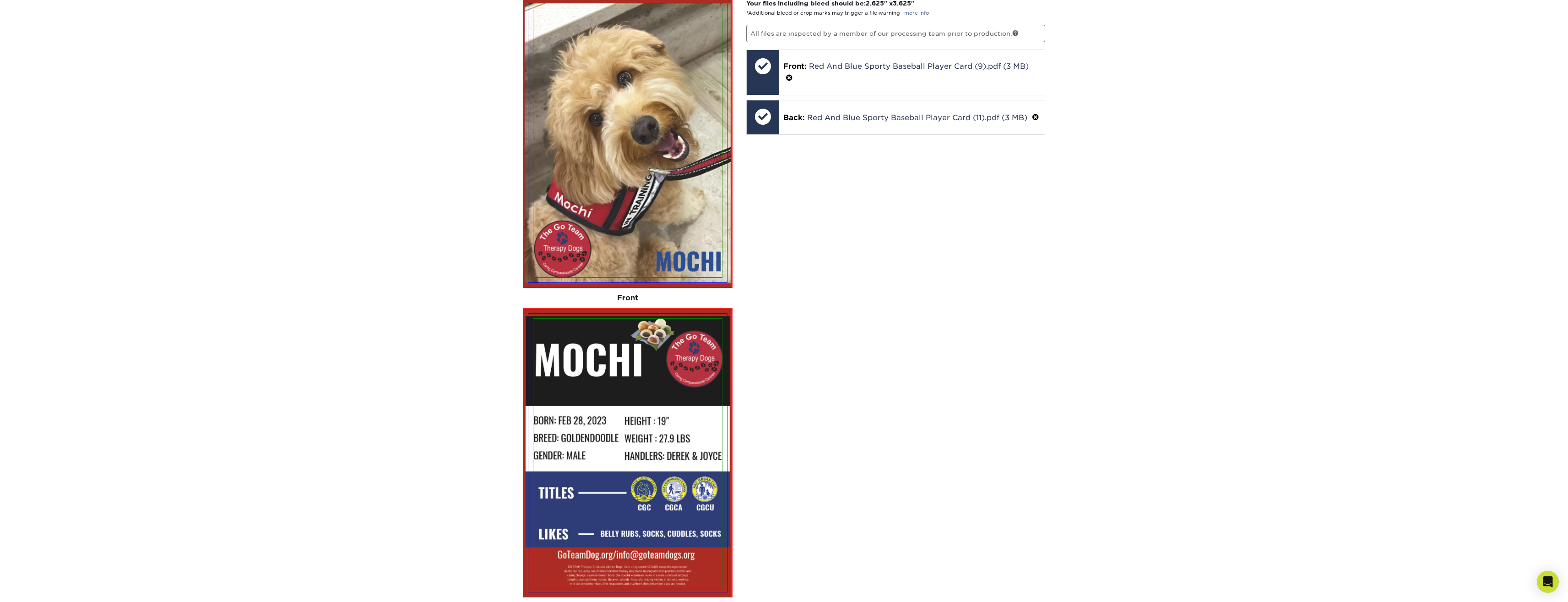
click at [876, 188] on div "Your files including bleed should be: 2.625 " x 3.625 " *Additional bleed or cr…" at bounding box center [895, 349] width 313 height 701
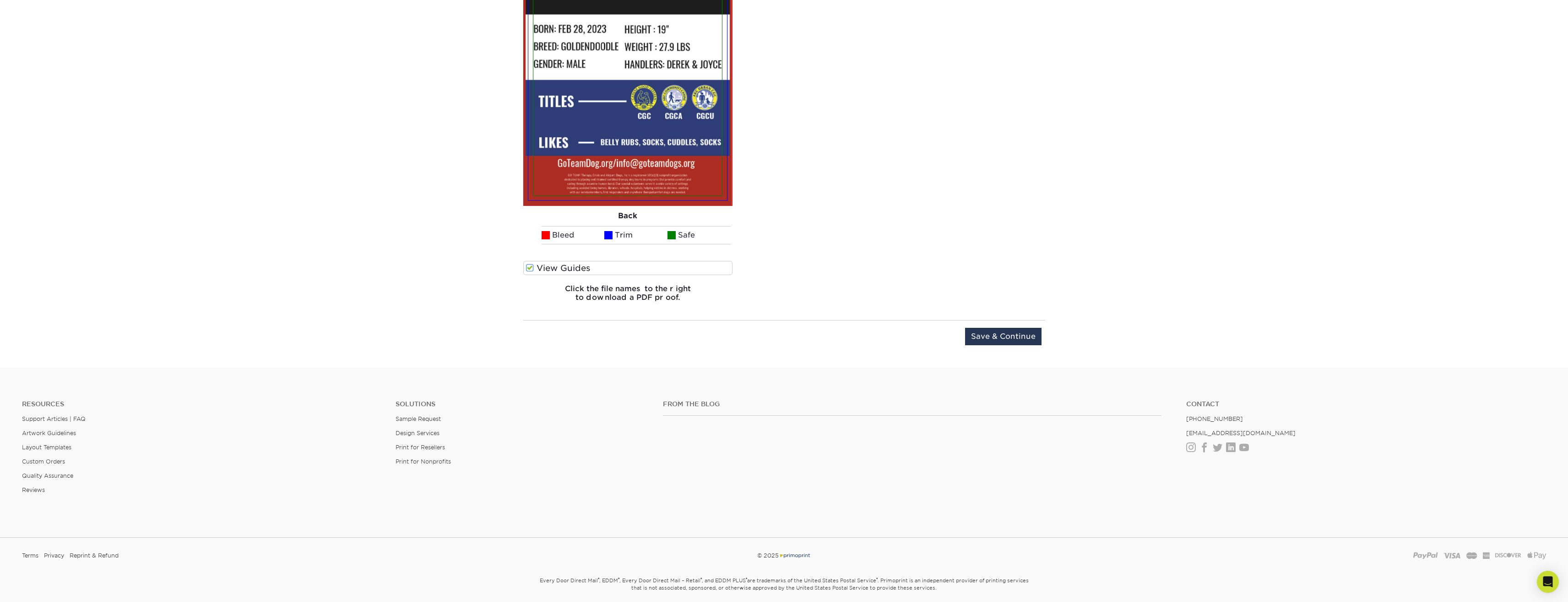
scroll to position [1328, 0]
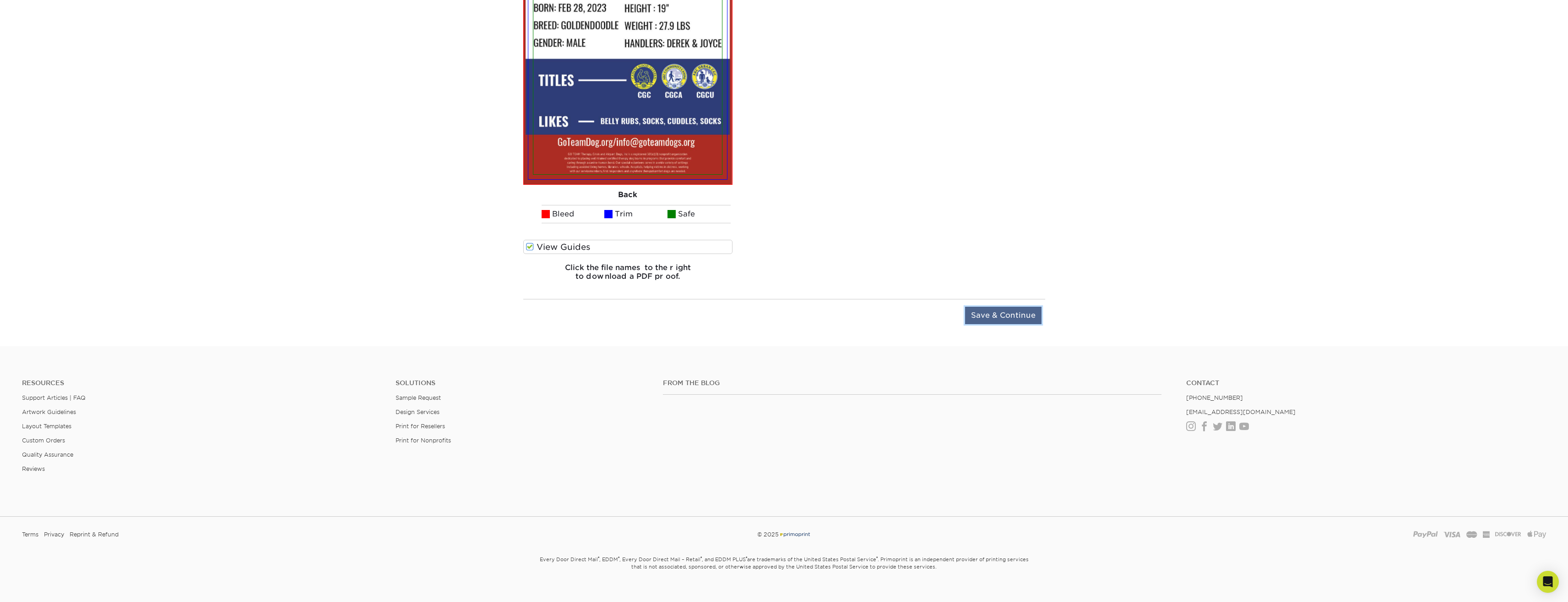
click at [998, 319] on input "Save & Continue" at bounding box center [1004, 315] width 76 height 18
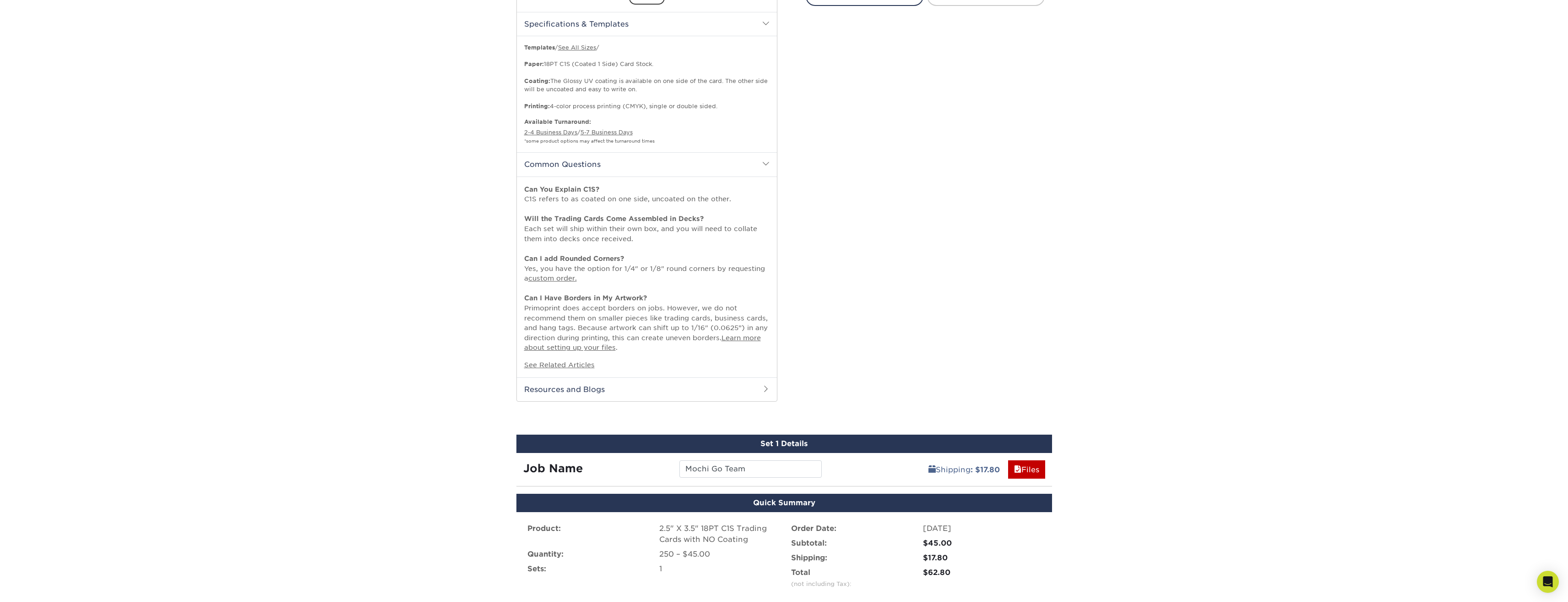
scroll to position [509, 0]
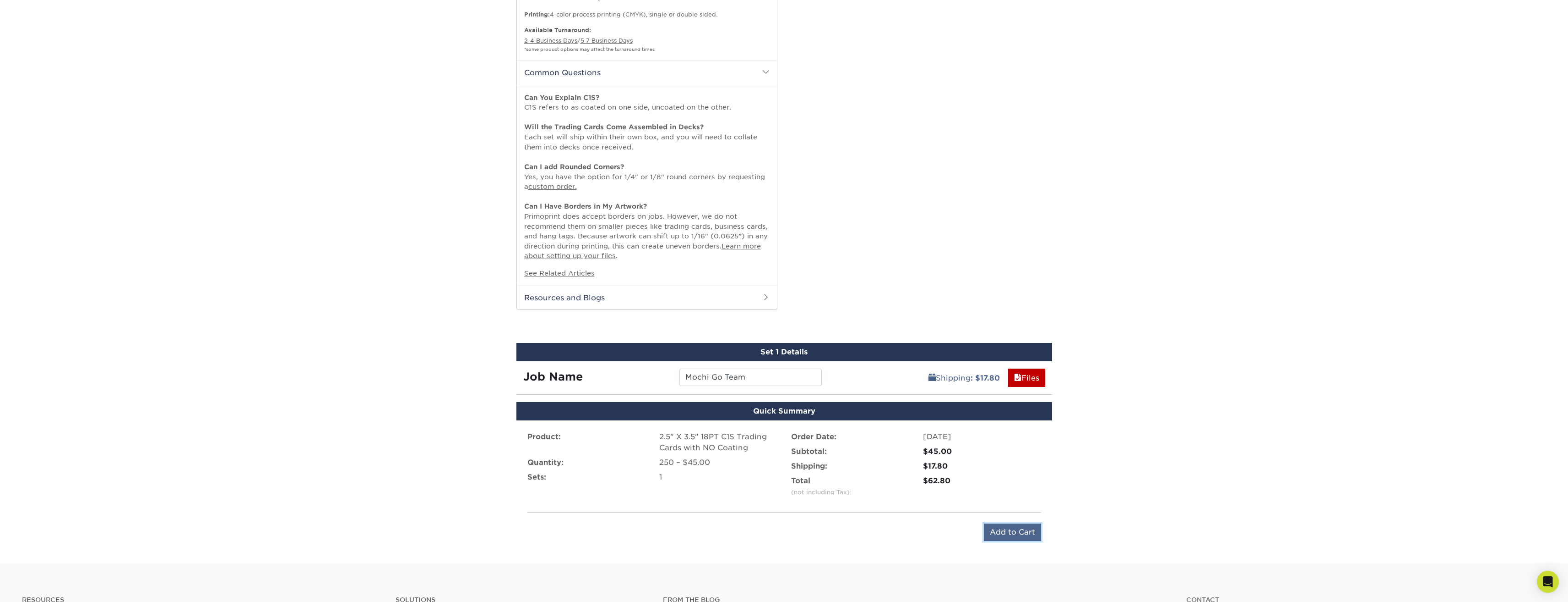
click at [1006, 530] on input "Add to Cart" at bounding box center [1013, 531] width 58 height 18
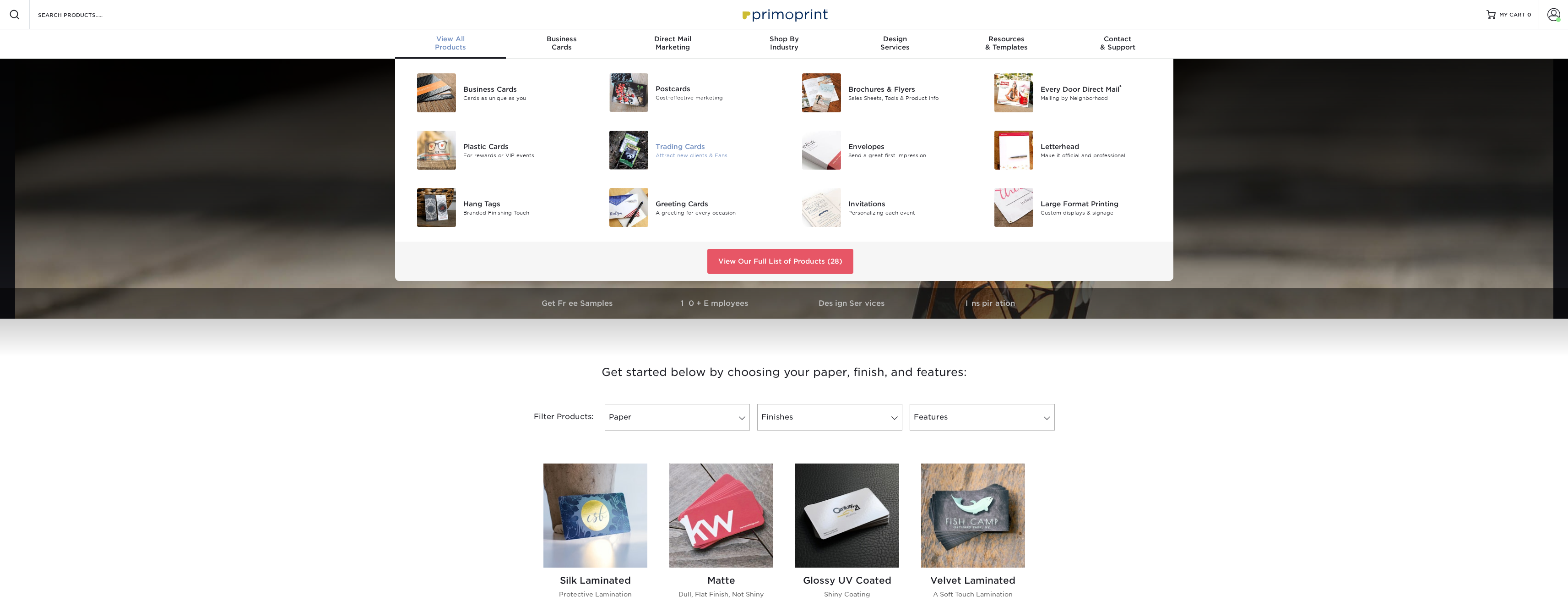
click at [689, 147] on div "Trading Cards" at bounding box center [716, 146] width 122 height 10
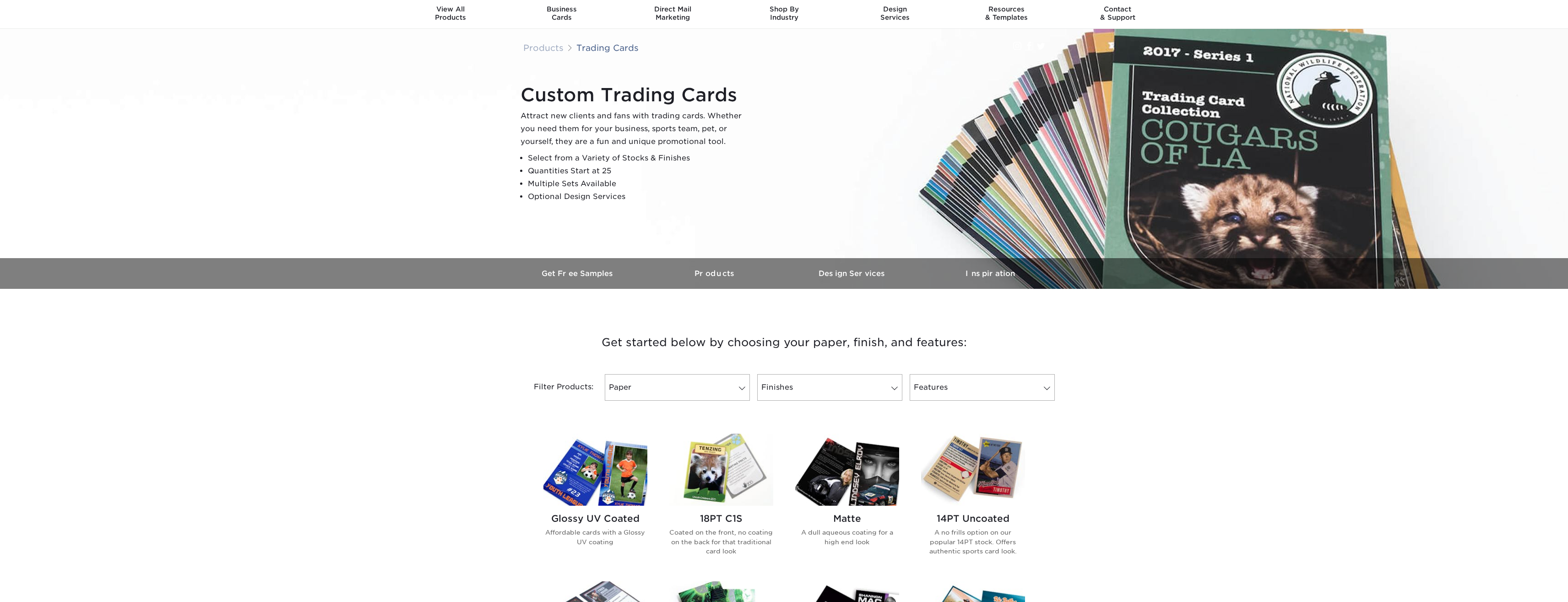
scroll to position [46, 0]
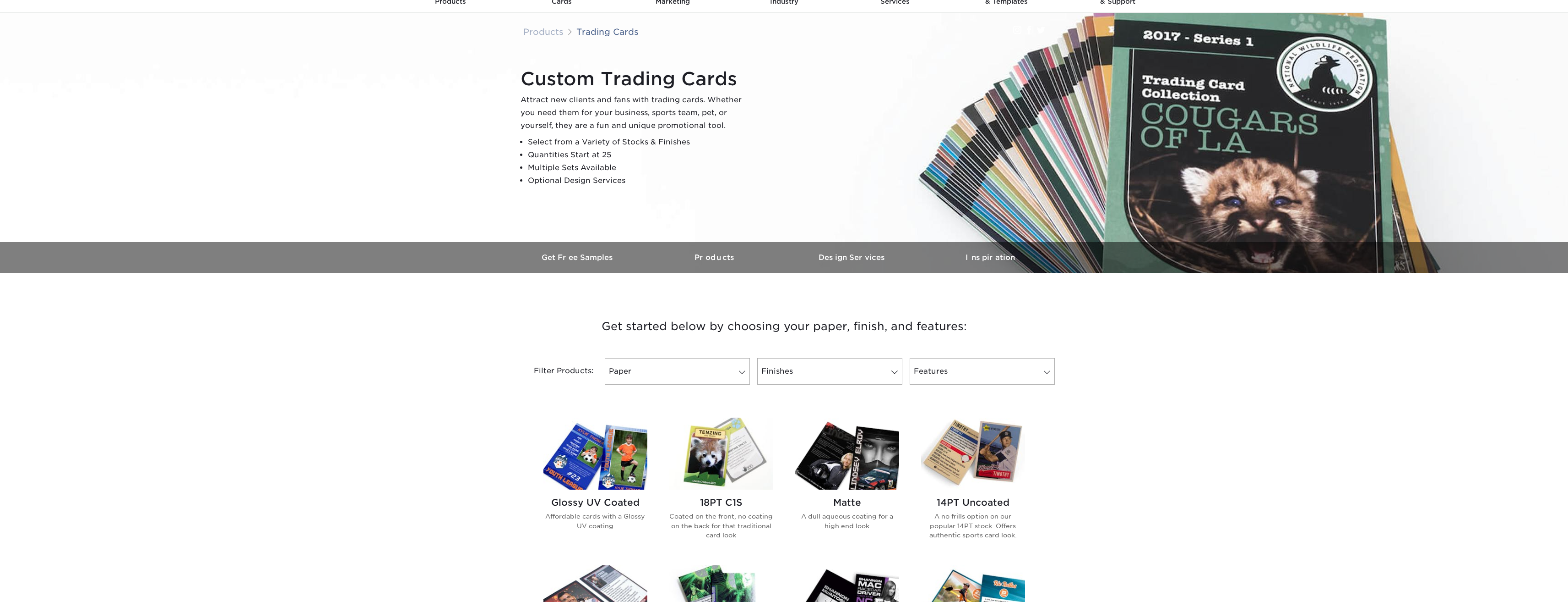
click at [604, 499] on h2 "Glossy UV Coated" at bounding box center [595, 503] width 104 height 11
click at [725, 490] on div "18PT C1S Coated on the front, no coating on the back for that traditional card …" at bounding box center [721, 522] width 104 height 65
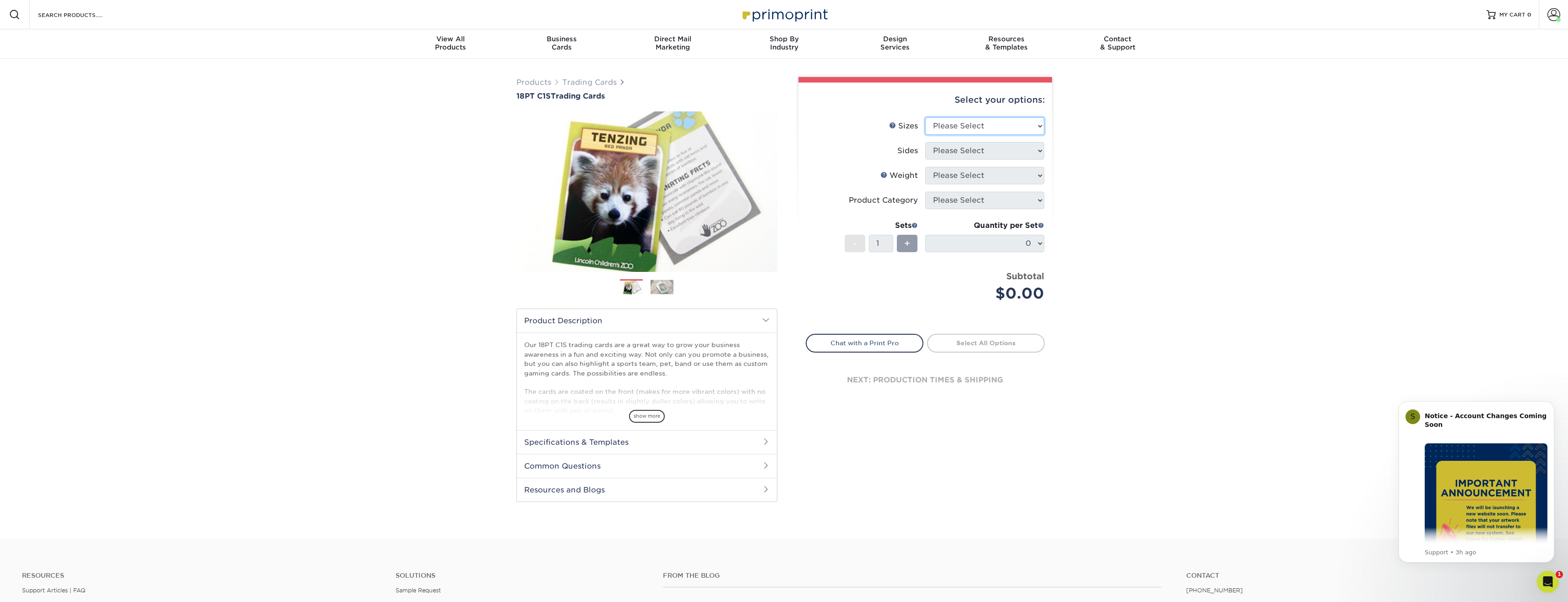
click at [1042, 131] on select "Please Select 2.5" x 3.5"" at bounding box center [985, 125] width 119 height 18
select select "2.50x3.50"
click at [926, 117] on select "Please Select 2.5" x 3.5"" at bounding box center [985, 125] width 119 height 18
click at [1040, 150] on select "Please Select Print Both Sides Print Front Only" at bounding box center [985, 150] width 119 height 18
select select "13abbda7-1d64-4f25-8bb2-c179b224825d"
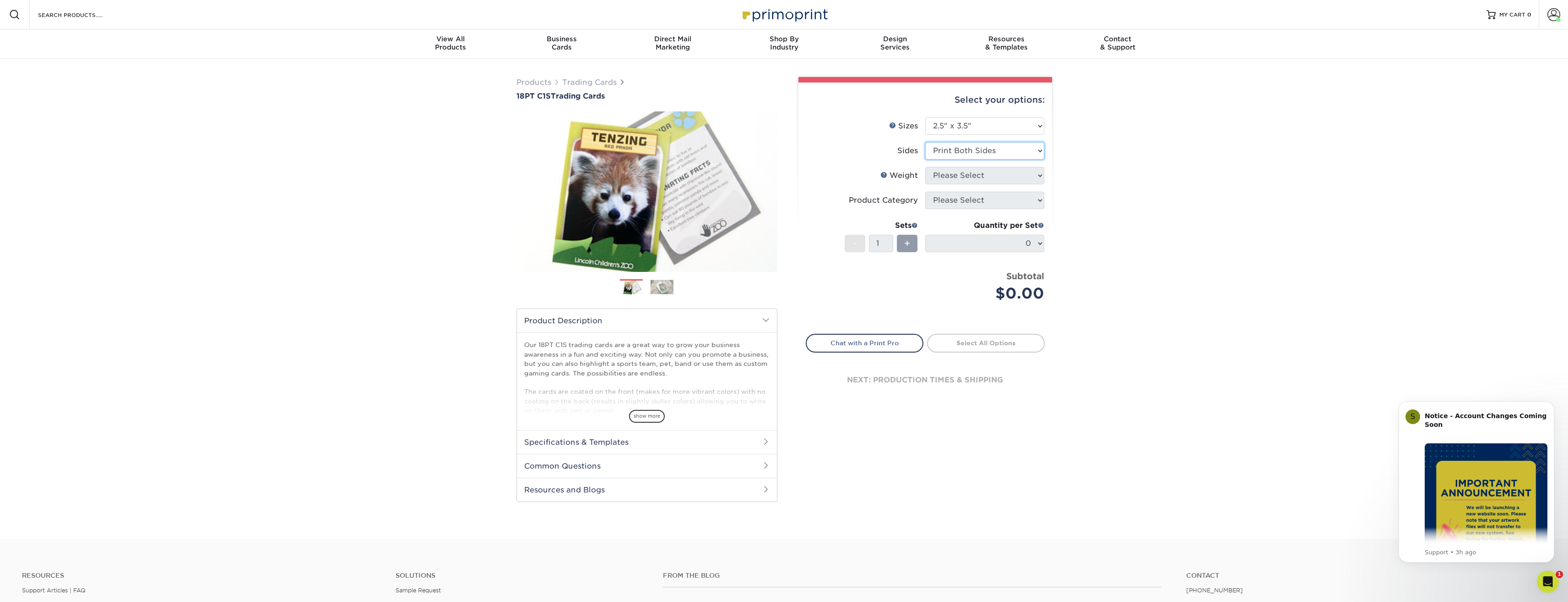
click at [926, 142] on select "Please Select Print Both Sides Print Front Only" at bounding box center [985, 150] width 119 height 18
click at [1040, 175] on select "Please Select 18PT C1S" at bounding box center [985, 176] width 119 height 18
select select "18PTC1S"
click at [926, 167] on select "Please Select 18PT C1S" at bounding box center [985, 176] width 119 height 18
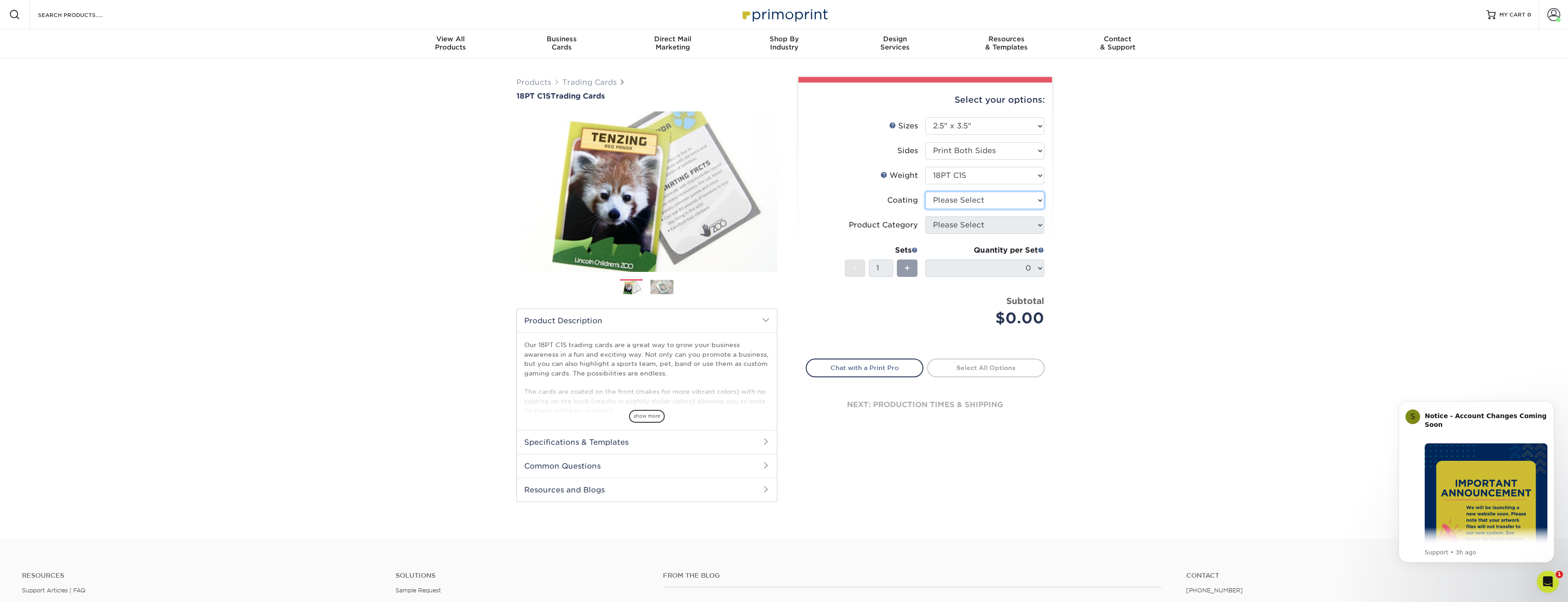
click at [1016, 201] on select at bounding box center [985, 200] width 119 height 18
select select "3e7618de-abca-4bda-9f97-8b9129e913d8"
click at [926, 191] on select at bounding box center [985, 200] width 119 height 18
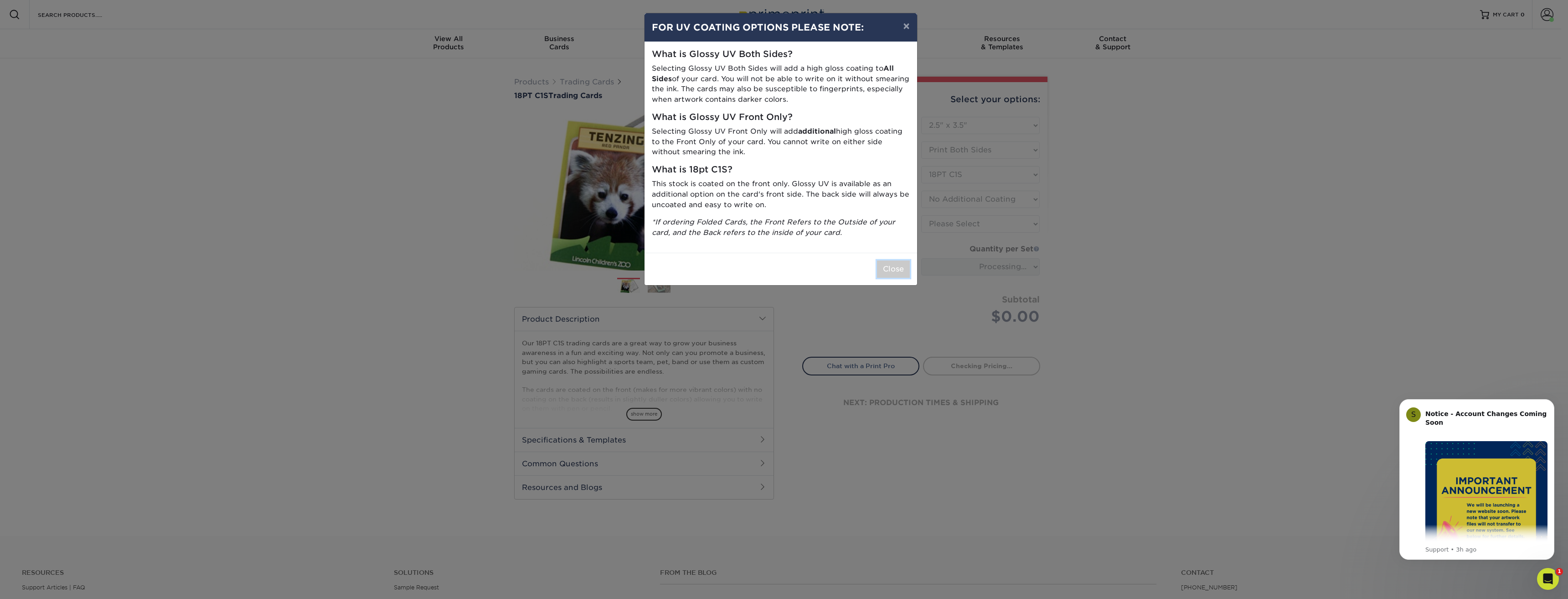
click at [898, 273] on button "Close" at bounding box center [894, 269] width 33 height 18
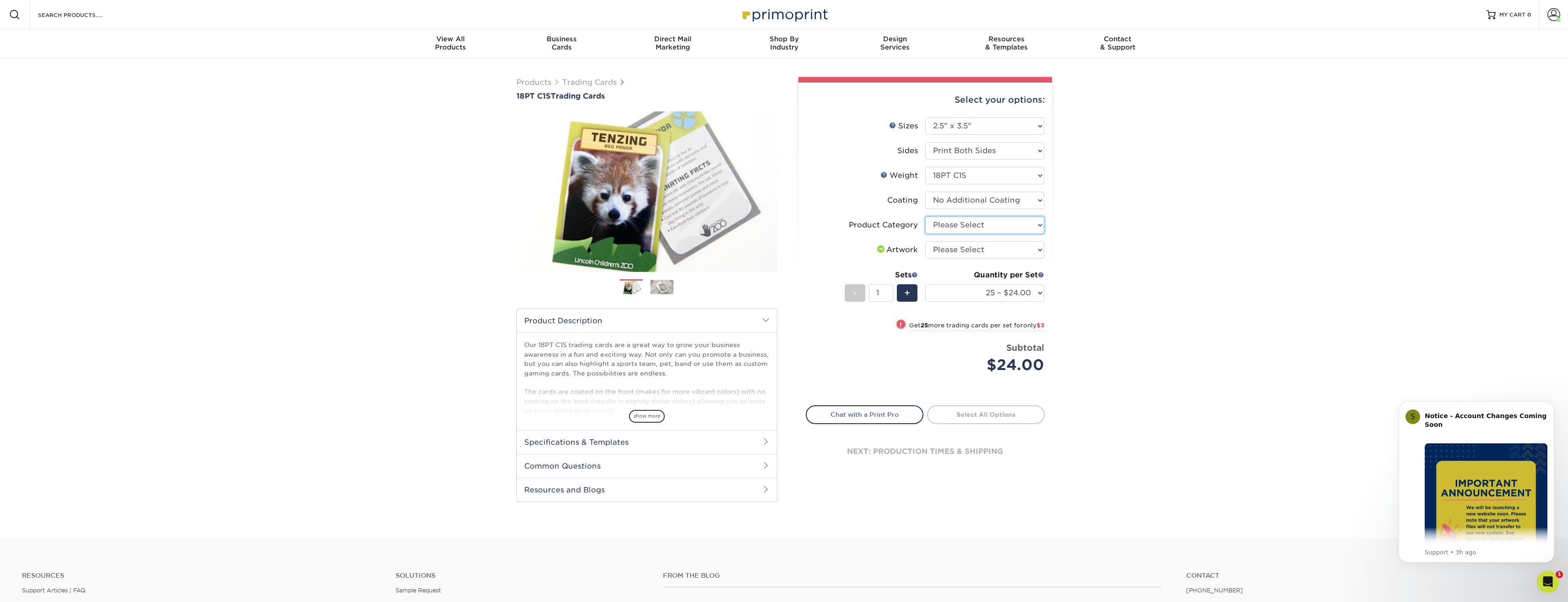
click at [996, 228] on select "Please Select Trading Cards" at bounding box center [985, 225] width 119 height 18
select select "c2f9bce9-36c2-409d-b101-c29d9d031e18"
click at [926, 216] on select "Please Select Trading Cards" at bounding box center [985, 225] width 119 height 18
click at [1012, 255] on select "Please Select I will upload files I need a design - $100" at bounding box center [985, 249] width 119 height 18
select select "upload"
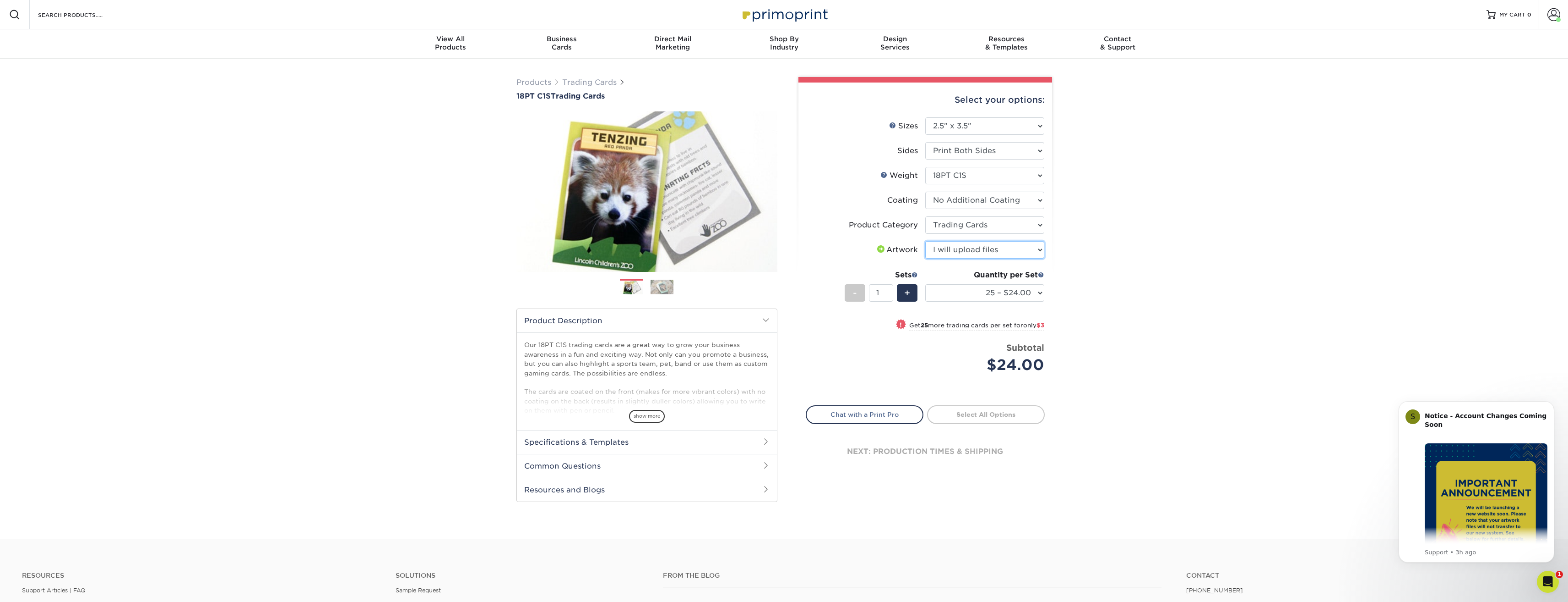
click at [926, 241] on select "Please Select I will upload files I need a design - $100" at bounding box center [985, 249] width 119 height 18
click at [1037, 292] on select "25 – $24.00 50 – $27.00 75 – $35.00 100 – $39.00 250 – $45.00 500 – $55.00 1000…" at bounding box center [985, 293] width 119 height 18
click at [578, 81] on link "Trading Cards" at bounding box center [590, 82] width 55 height 8
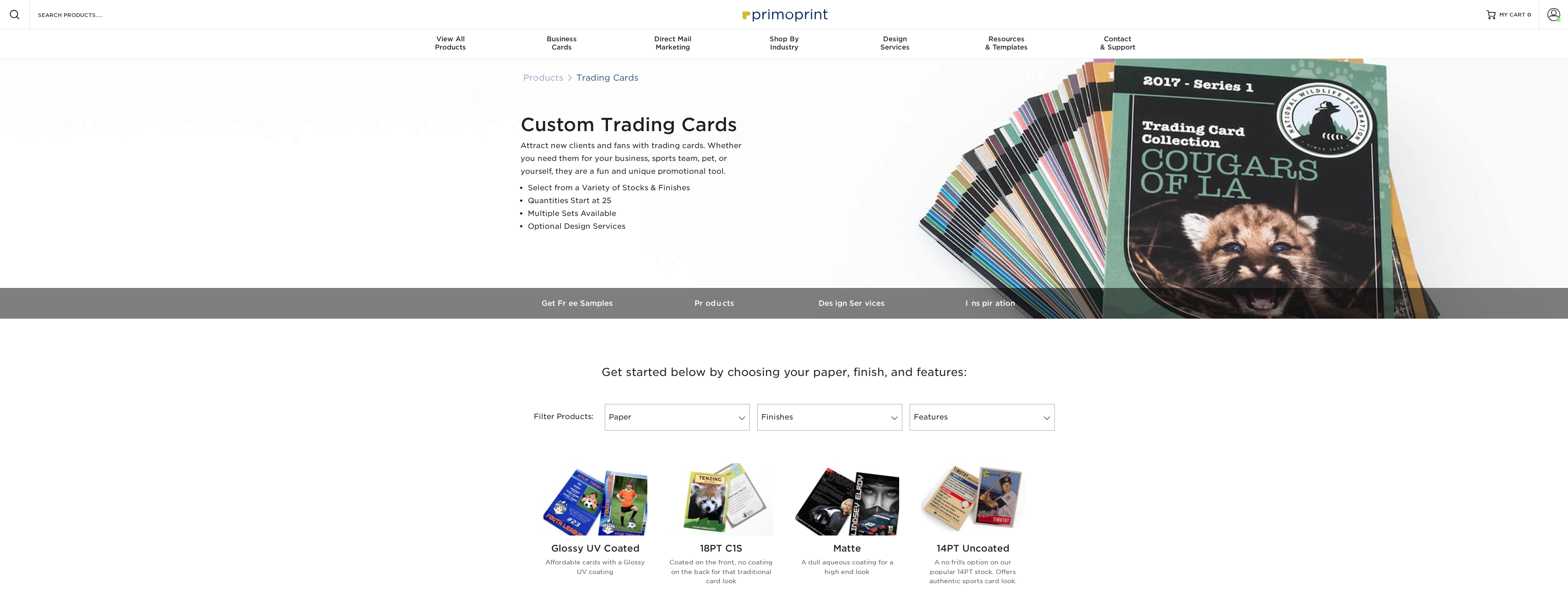
click at [618, 503] on img at bounding box center [595, 499] width 104 height 72
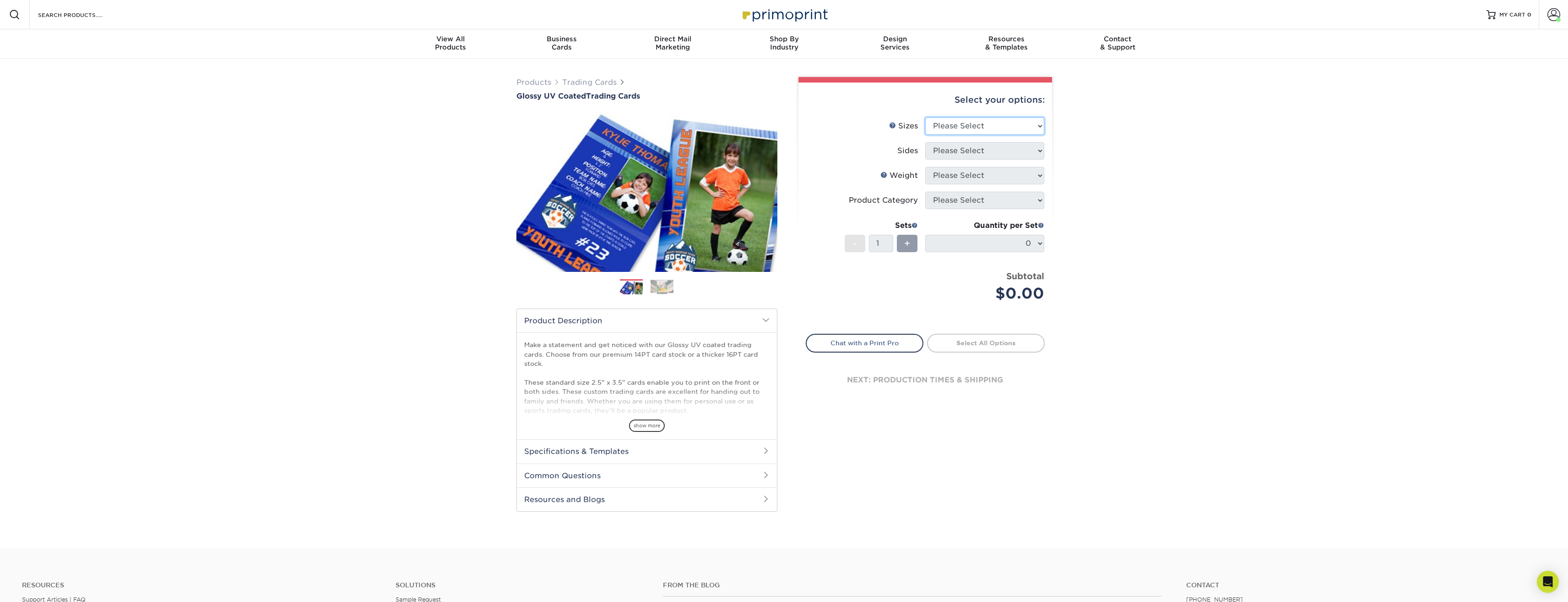
click at [1033, 124] on select "Please Select 2.5" x 3.5"" at bounding box center [985, 125] width 119 height 18
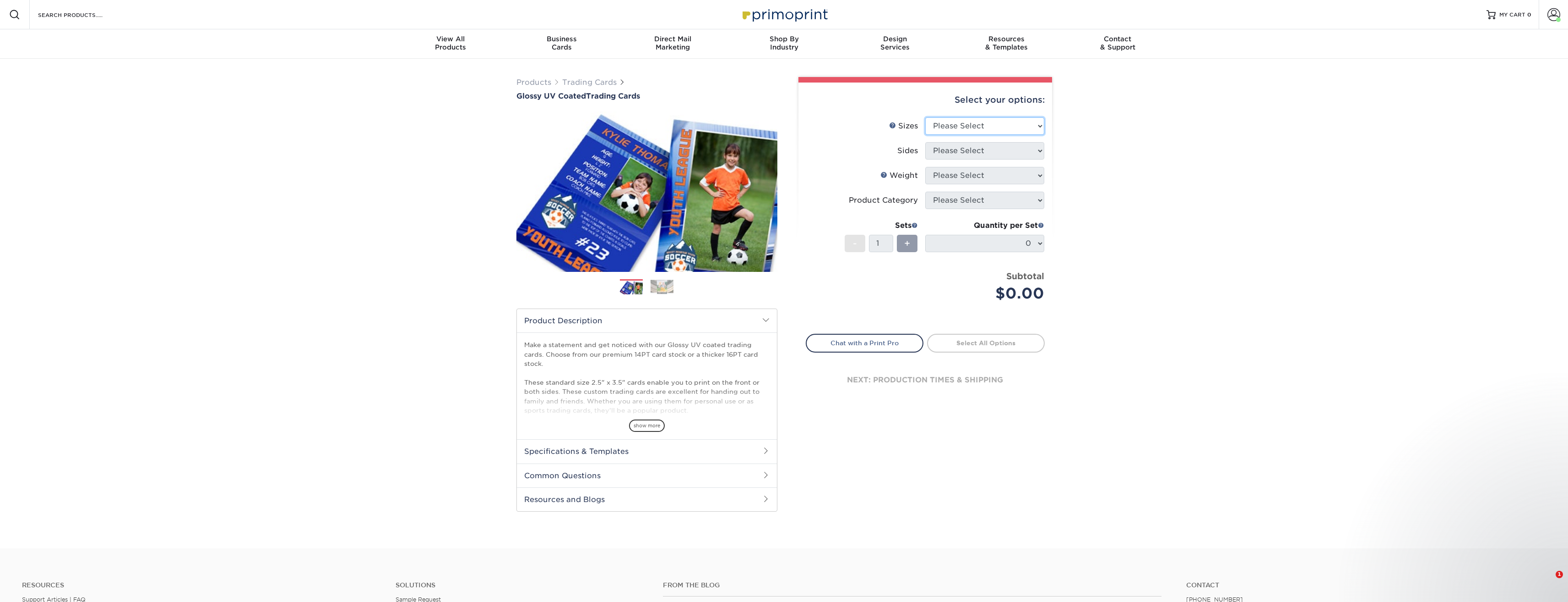
select select "2.50x3.50"
click at [926, 117] on select "Please Select 2.5" x 3.5"" at bounding box center [985, 125] width 119 height 18
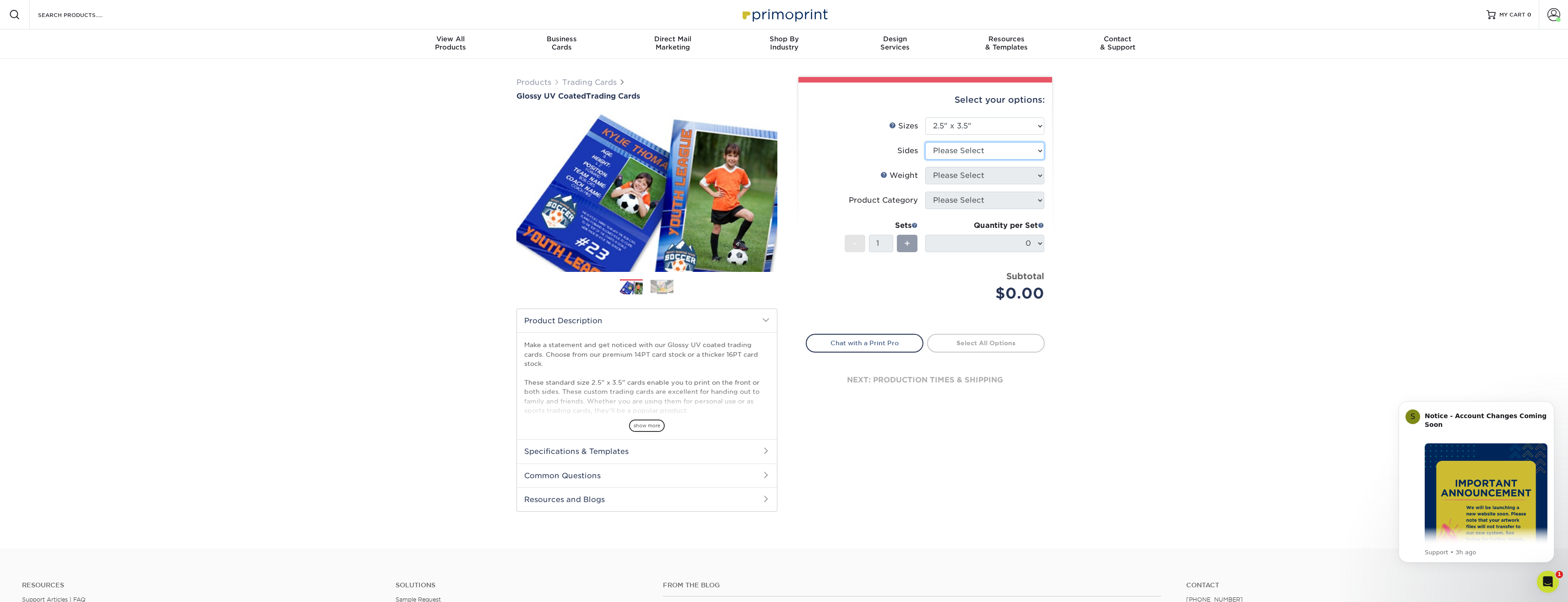
click at [1026, 151] on select "Please Select Print Both Sides Print Front Only" at bounding box center [985, 150] width 119 height 18
select select "13abbda7-1d64-4f25-8bb2-c179b224825d"
click at [926, 142] on select "Please Select Print Both Sides Print Front Only" at bounding box center [985, 150] width 119 height 18
click at [1014, 177] on select "Please Select 16PT 14PT 18PT C1S" at bounding box center [985, 176] width 119 height 18
select select "14PT"
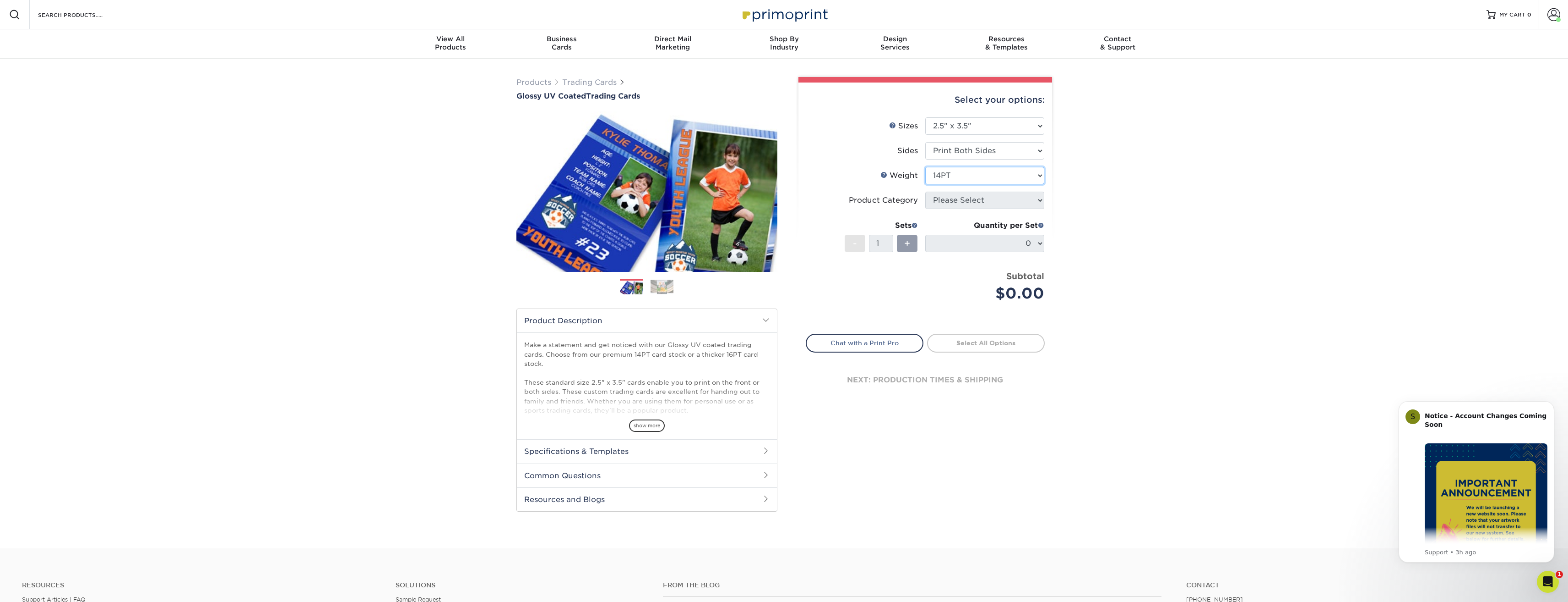
click at [926, 167] on select "Please Select 16PT 14PT 18PT C1S" at bounding box center [985, 176] width 119 height 18
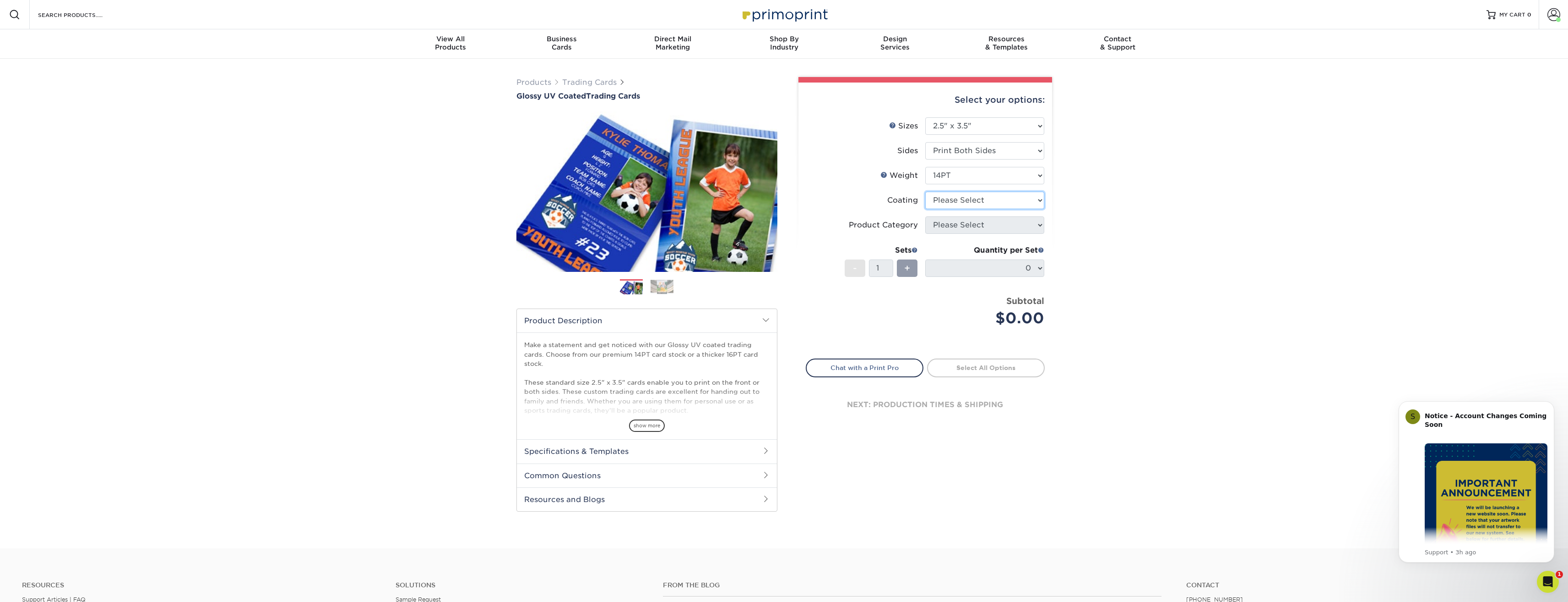
click at [1015, 204] on select at bounding box center [985, 200] width 119 height 18
select select "1e8116af-acfc-44b1-83dc-8181aa338834"
click at [926, 191] on select at bounding box center [985, 200] width 119 height 18
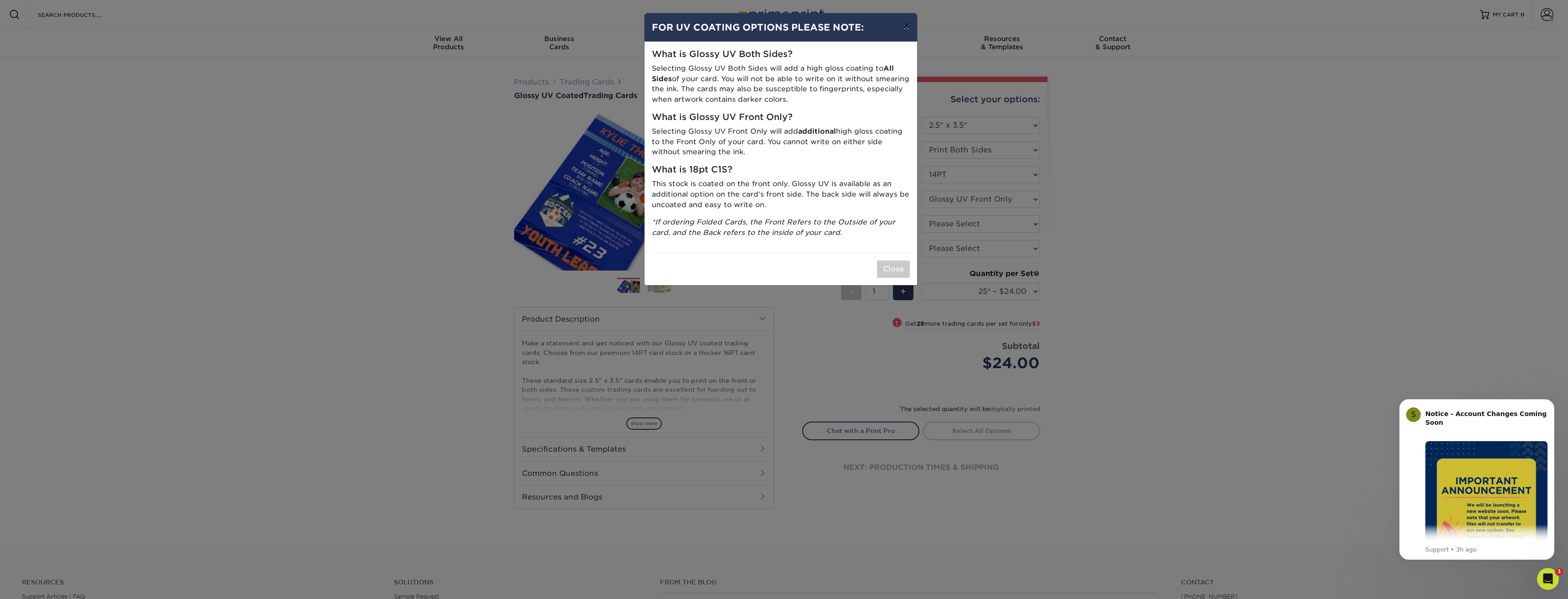
click at [907, 20] on button "×" at bounding box center [906, 26] width 21 height 26
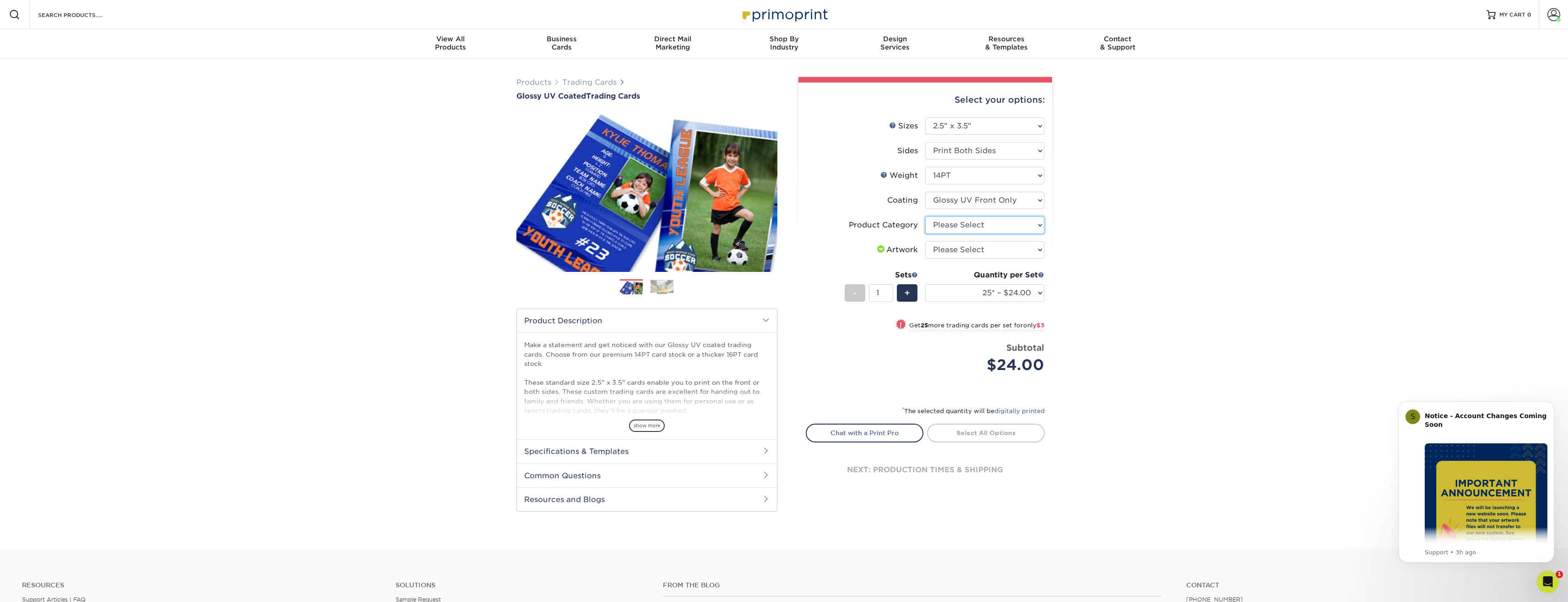
click at [1020, 227] on select "Please Select Trading Cards" at bounding box center [985, 225] width 119 height 18
select select "c2f9bce9-36c2-409d-b101-c29d9d031e18"
click at [926, 216] on select "Please Select Trading Cards" at bounding box center [985, 225] width 119 height 18
click at [1014, 243] on select "Please Select I will upload files I need a design - $100" at bounding box center [985, 249] width 119 height 18
select select "upload"
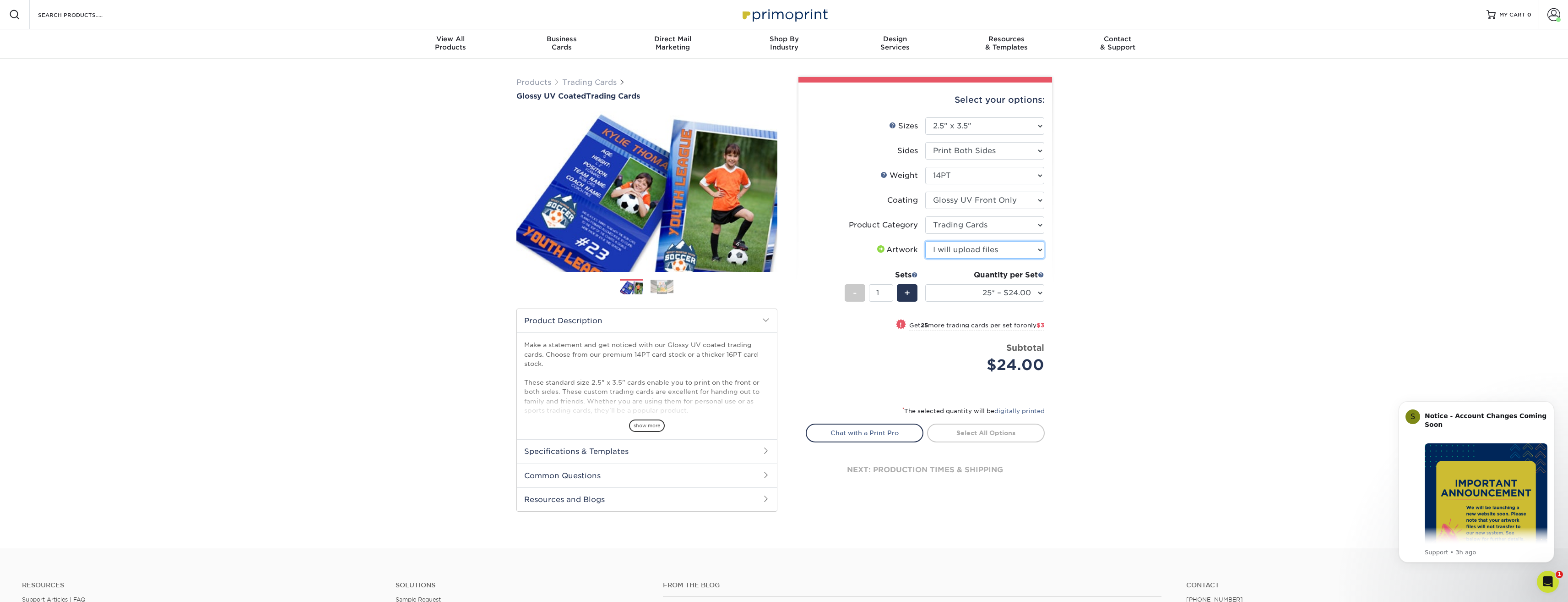
click at [926, 241] on select "Please Select I will upload files I need a design - $100" at bounding box center [985, 249] width 119 height 18
click at [1035, 290] on select "25* – $24.00 50* – $27.00 75* – $34.00 100* – $37.00 250* – $48.00 500 – $59.00…" at bounding box center [985, 293] width 119 height 18
click at [1155, 347] on div "Products Trading Cards Glossy UV Coated Trading Cards Previous Next /" at bounding box center [784, 303] width 1568 height 490
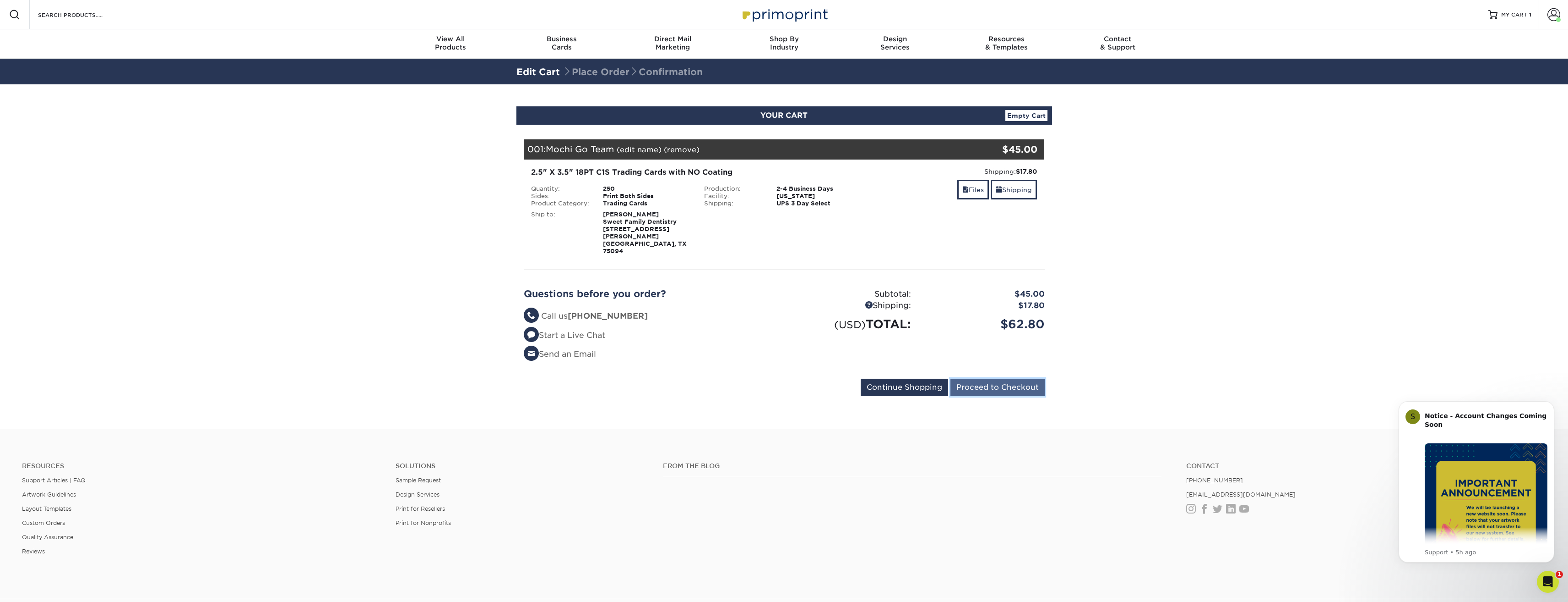
click at [1000, 379] on input "Proceed to Checkout" at bounding box center [998, 386] width 95 height 18
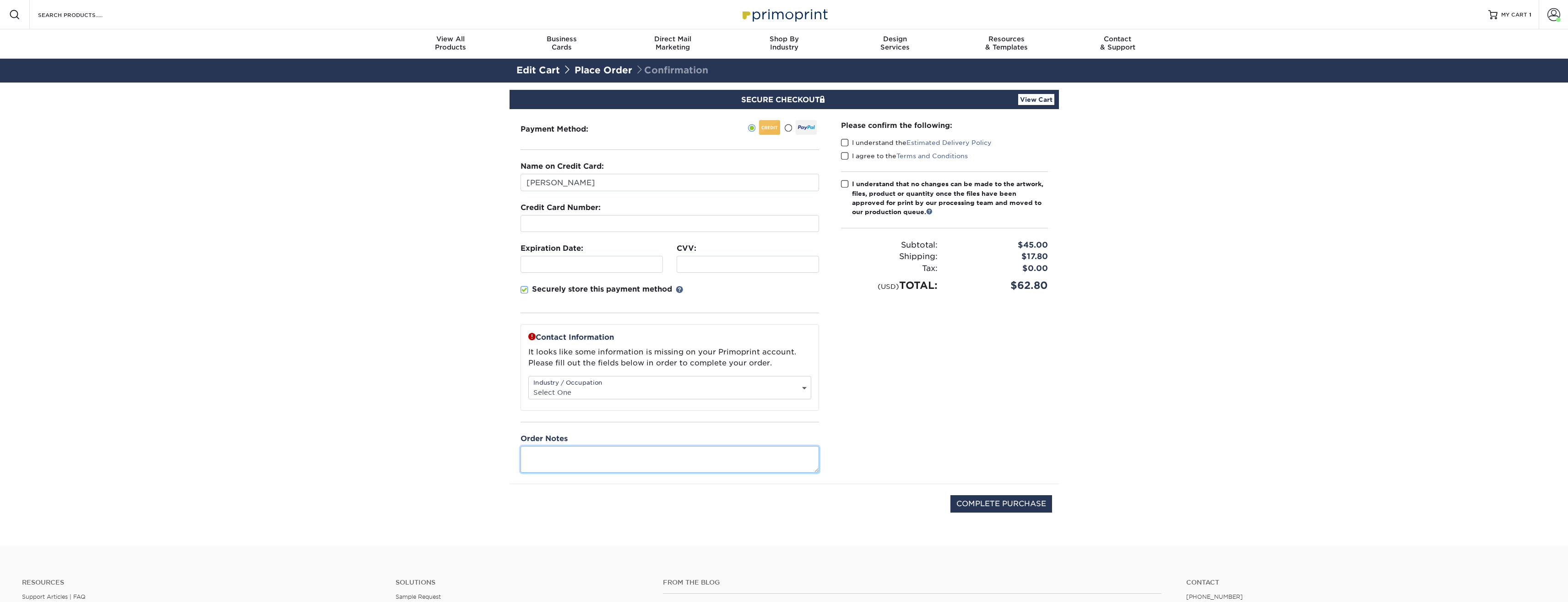
click at [609, 459] on textarea at bounding box center [670, 459] width 299 height 26
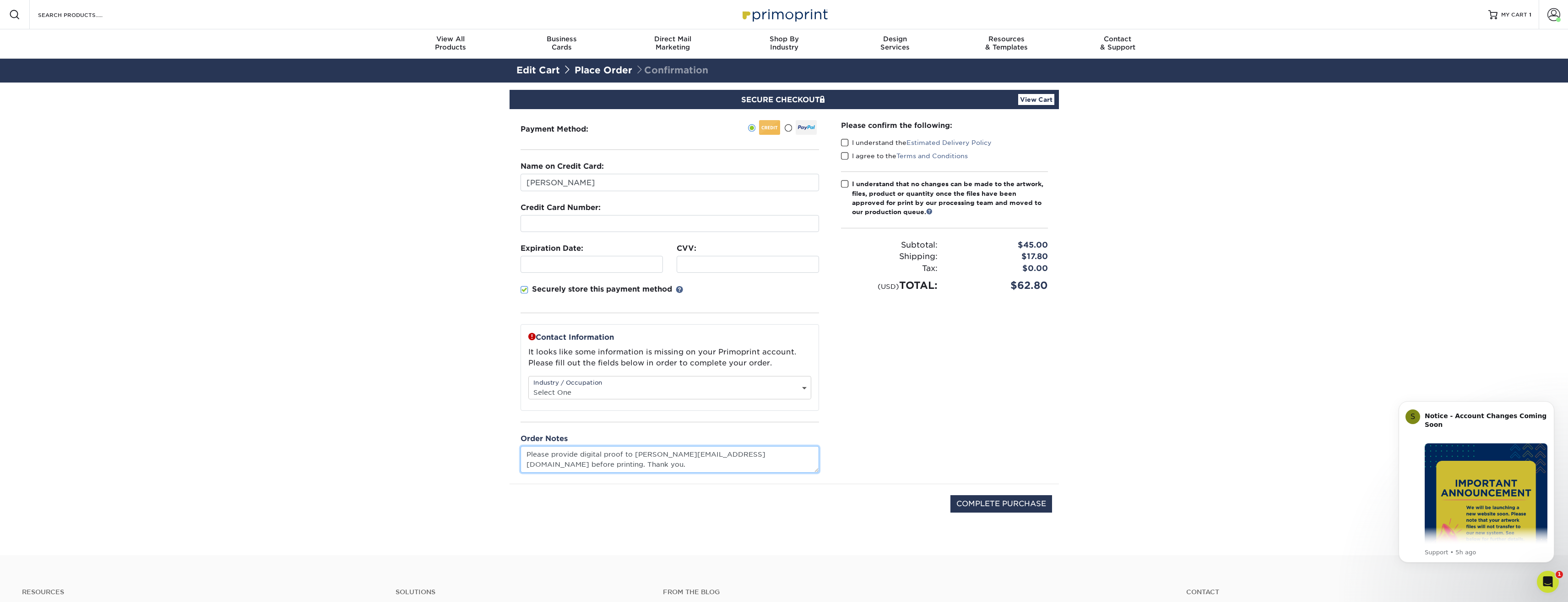
type textarea "Please provide digital proof to [PERSON_NAME][EMAIL_ADDRESS][DOMAIN_NAME] befor…"
click at [523, 290] on span at bounding box center [525, 289] width 7 height 8
click at [0, 0] on input "Securely store this payment method" at bounding box center [0, 0] width 0 height 0
click at [844, 141] on span at bounding box center [845, 142] width 7 height 8
click at [0, 0] on input "I understand the Estimated Delivery Policy" at bounding box center [0, 0] width 0 height 0
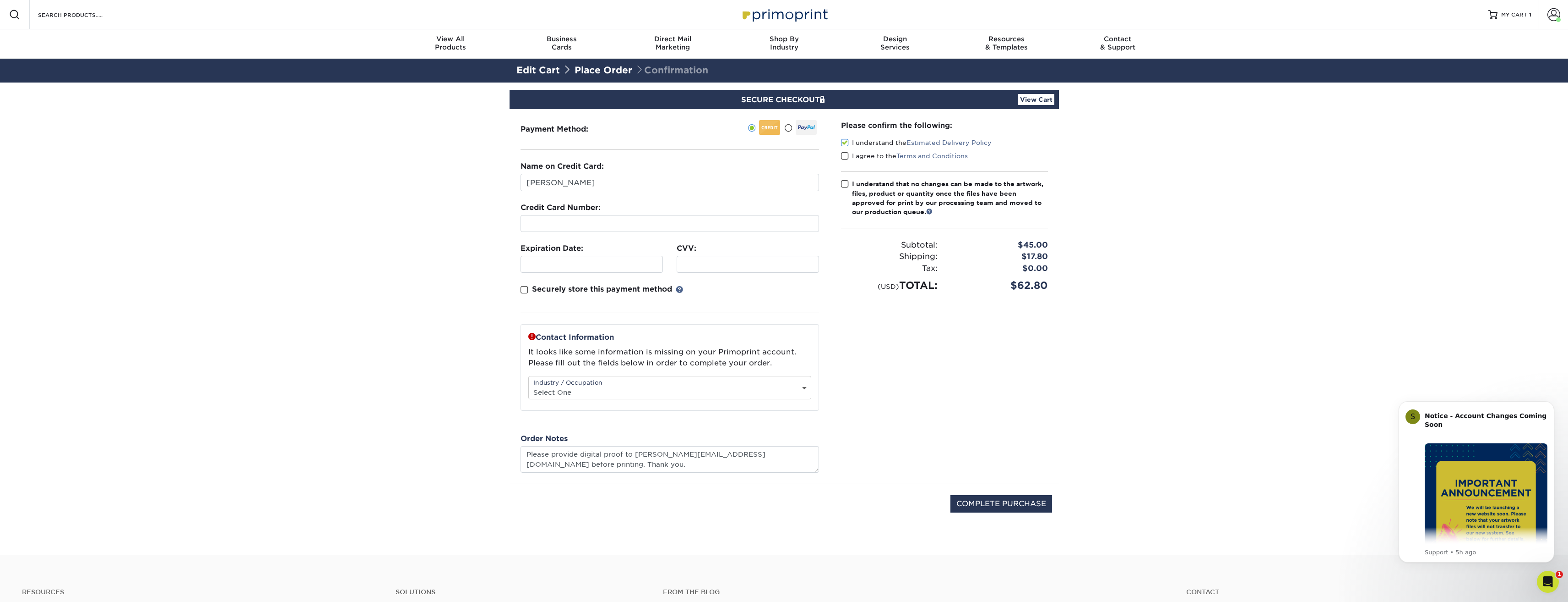
click at [844, 160] on span at bounding box center [845, 155] width 7 height 8
click at [0, 0] on input "I agree to the Terms and Conditions" at bounding box center [0, 0] width 0 height 0
click at [845, 182] on span at bounding box center [845, 183] width 7 height 8
click at [0, 0] on input "I understand that no changes can be made to the artwork, files, product or quan…" at bounding box center [0, 0] width 0 height 0
click at [800, 384] on div "Industry / Occupation Select One Administrative Executive Human Resources Const…" at bounding box center [669, 386] width 283 height 23
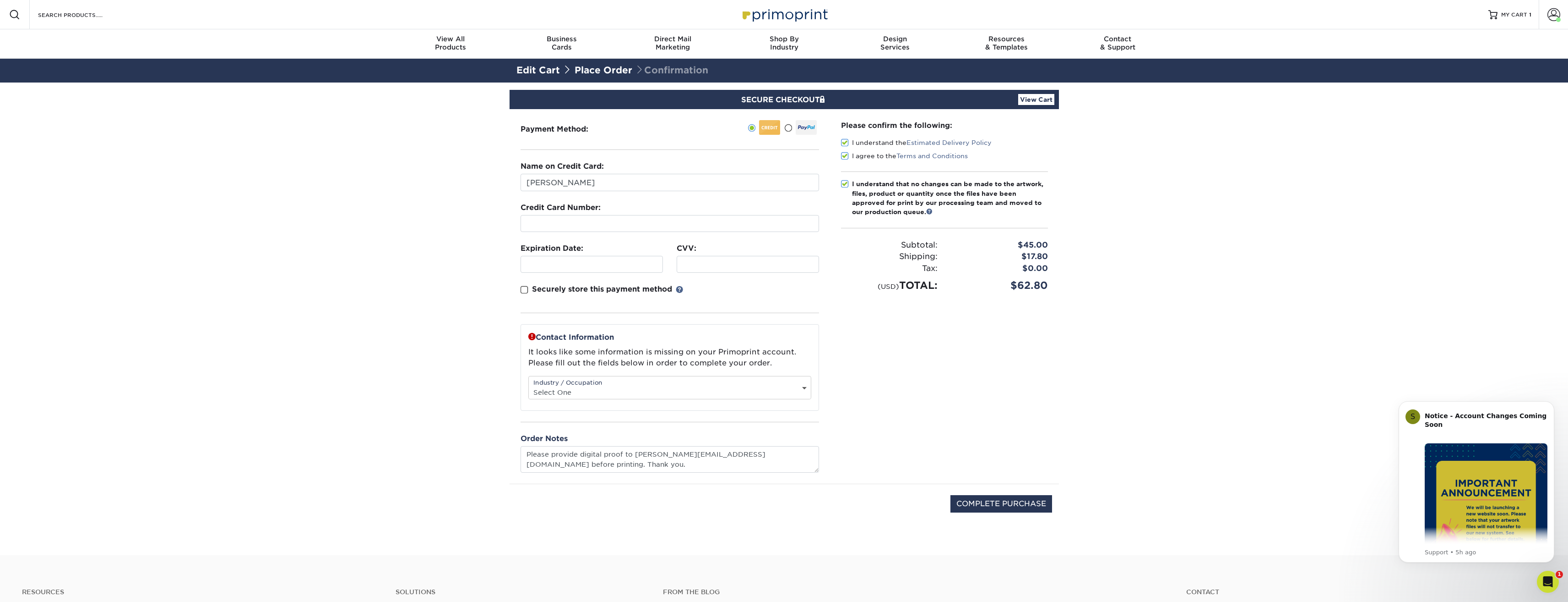
click at [807, 387] on select "Select One Administrative Executive Human Resources Construction Education Ente…" at bounding box center [670, 392] width 282 height 13
select select "20"
click at [529, 386] on select "Select One Administrative Executive Human Resources Construction Education Ente…" at bounding box center [670, 392] width 282 height 13
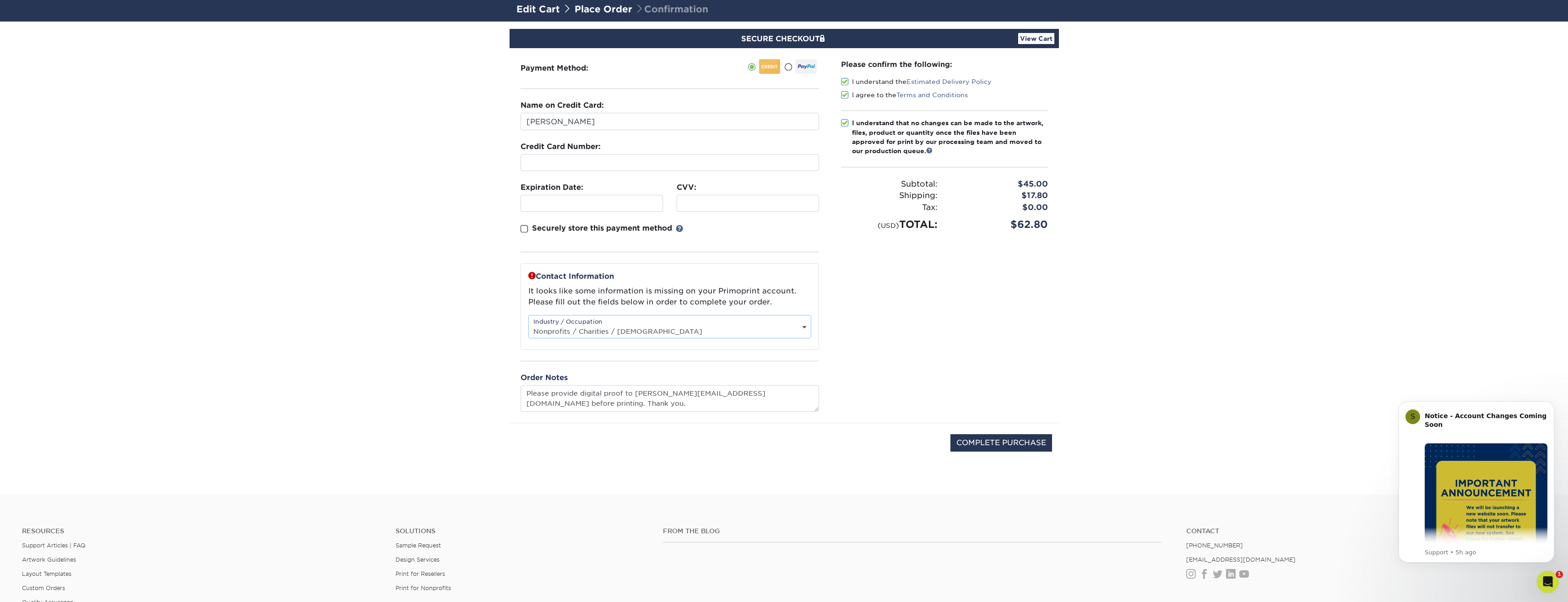
scroll to position [46, 0]
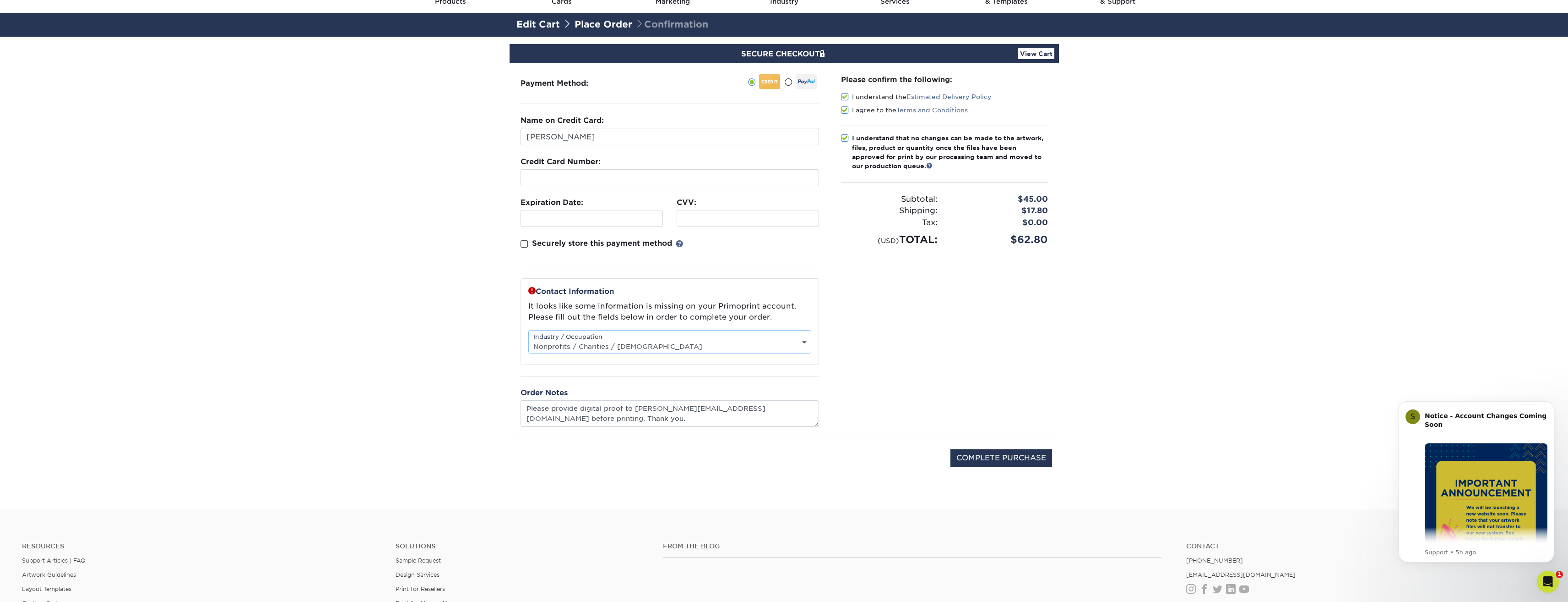
click at [802, 347] on select "Select One Administrative Executive Human Resources Construction Education Ente…" at bounding box center [670, 346] width 282 height 13
click at [529, 339] on select "Select One Administrative Executive Human Resources Construction Education Ente…" at bounding box center [670, 346] width 282 height 13
click at [908, 404] on div "Please confirm the following: I understand the Estimated Delivery Policy I agre…" at bounding box center [944, 250] width 229 height 374
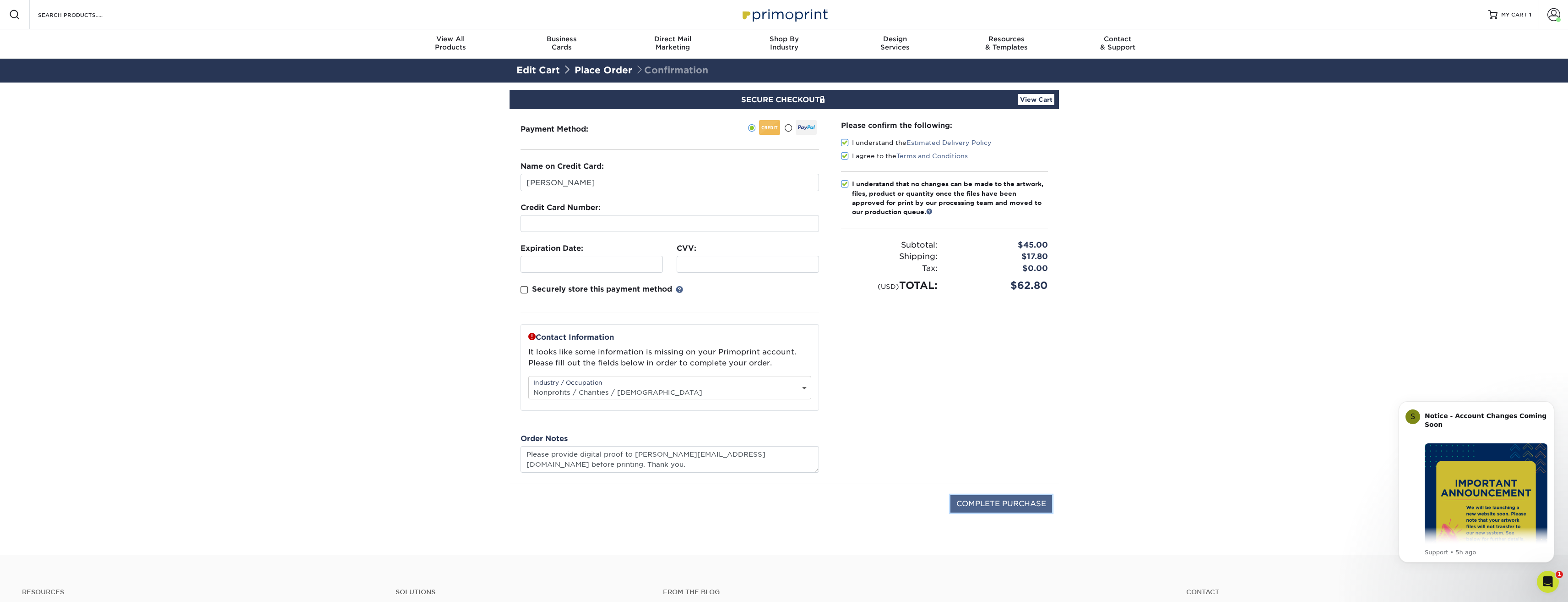
click at [1020, 509] on input "COMPLETE PURCHASE" at bounding box center [1001, 504] width 101 height 18
type input "PROCESSING, PLEASE WAIT..."
